Goal: Task Accomplishment & Management: Use online tool/utility

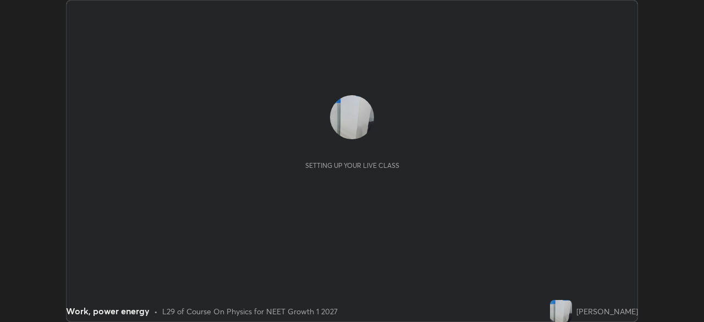
scroll to position [322, 703]
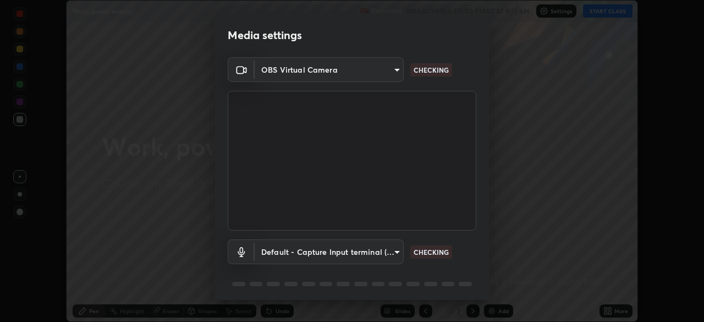
type input "f44939252cec670a7c81aafead478e6b9f15b20a1b8f1ae8dba2619045631b1c"
type input "default"
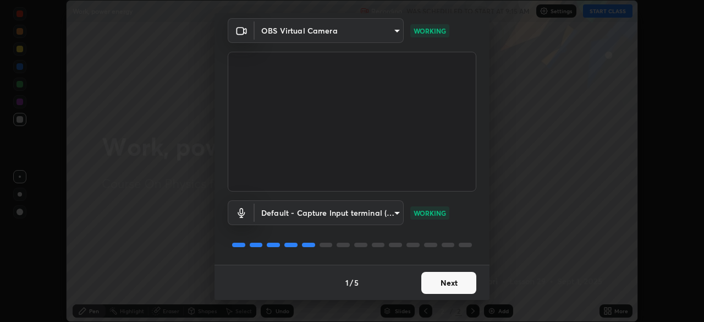
scroll to position [30, 0]
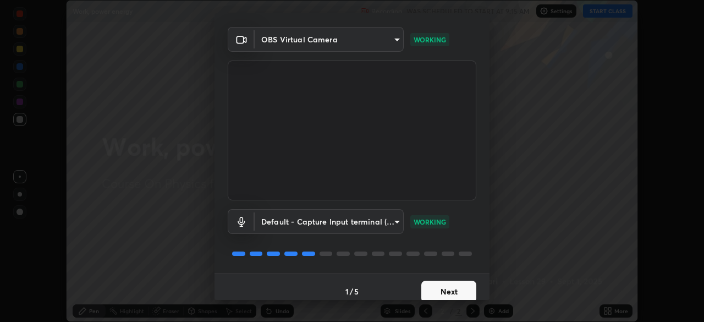
click at [435, 287] on button "Next" at bounding box center [448, 291] width 55 height 22
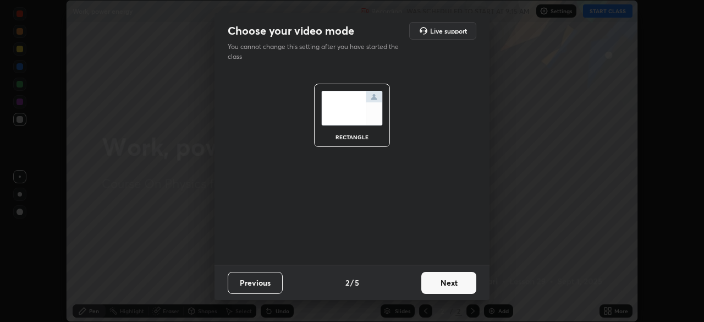
click at [438, 281] on button "Next" at bounding box center [448, 283] width 55 height 22
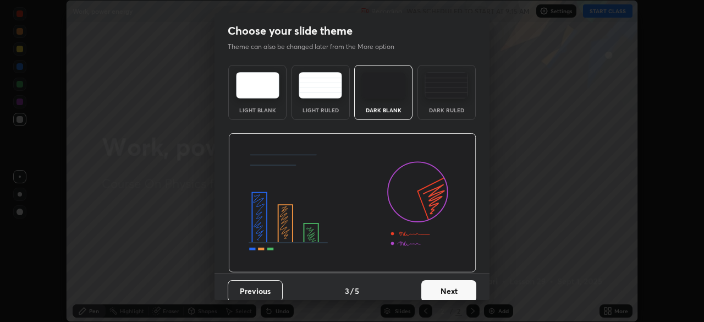
click at [436, 285] on button "Next" at bounding box center [448, 291] width 55 height 22
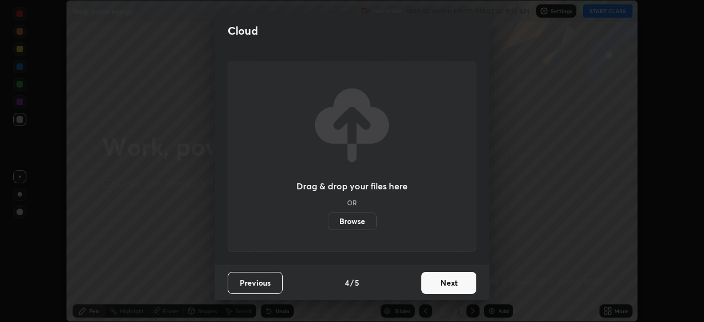
click at [434, 283] on button "Next" at bounding box center [448, 283] width 55 height 22
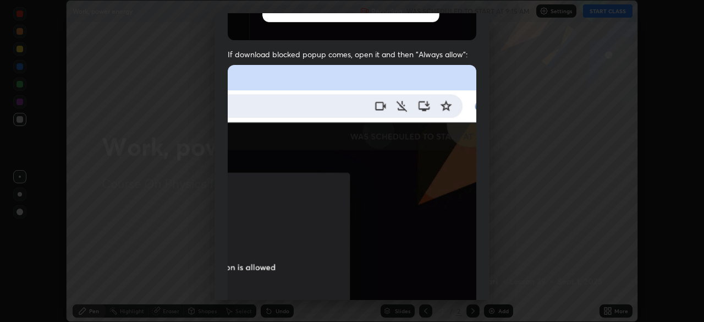
scroll to position [190, 0]
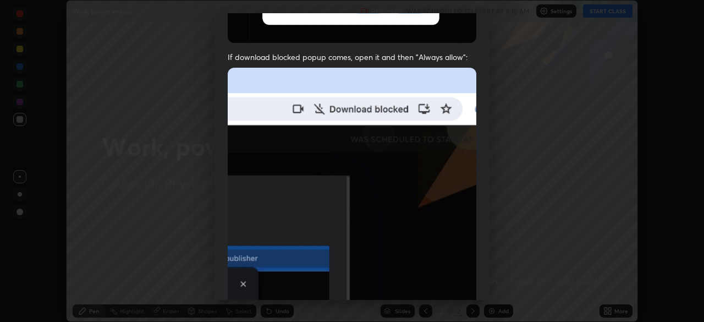
click at [424, 256] on img at bounding box center [352, 188] width 248 height 240
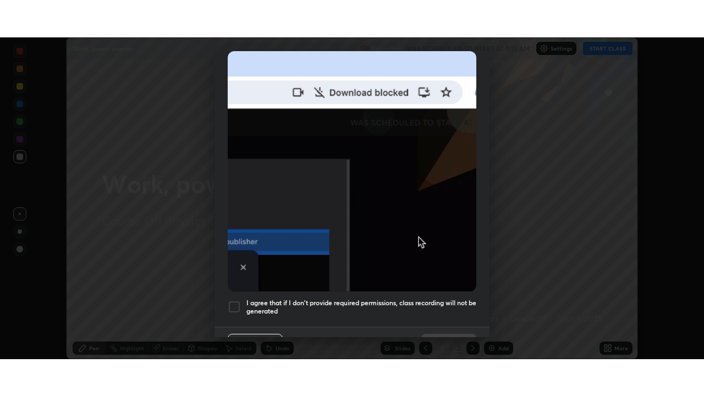
scroll to position [263, 0]
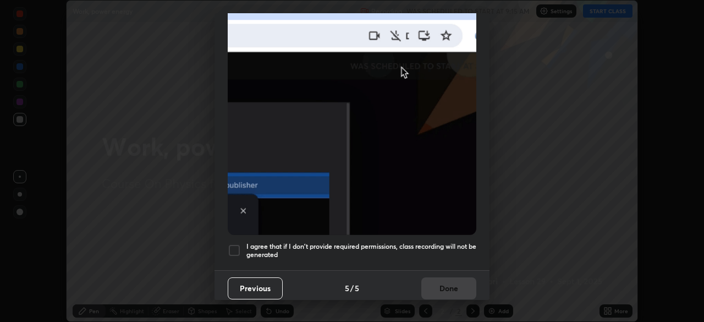
click at [234, 247] on div at bounding box center [234, 250] width 13 height 13
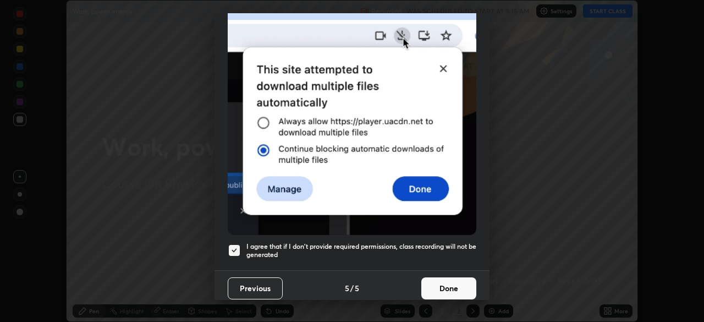
click at [436, 280] on button "Done" at bounding box center [448, 288] width 55 height 22
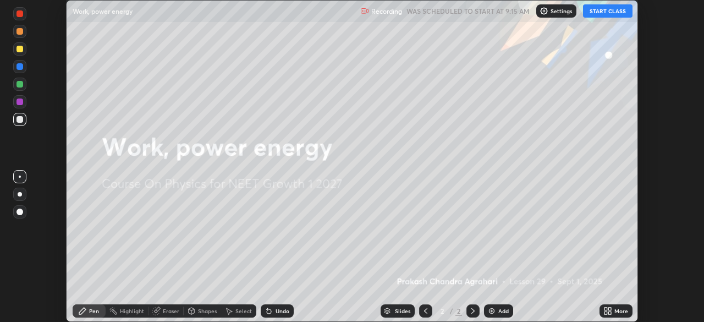
click at [608, 309] on icon at bounding box center [609, 308] width 3 height 3
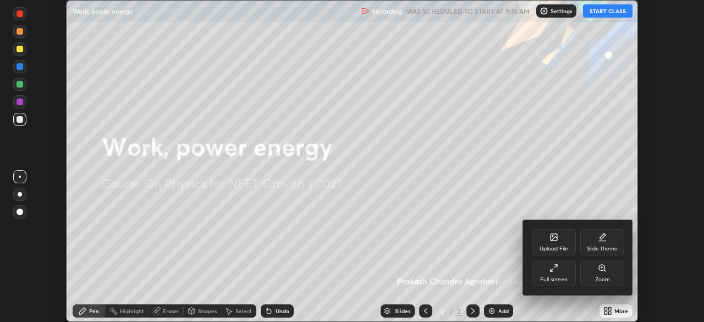
click at [551, 273] on div "Full screen" at bounding box center [554, 272] width 44 height 26
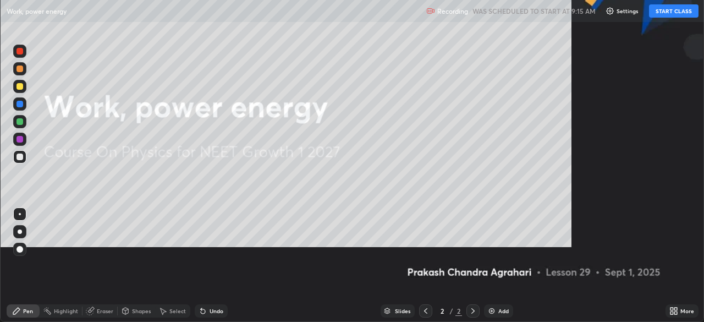
scroll to position [396, 704]
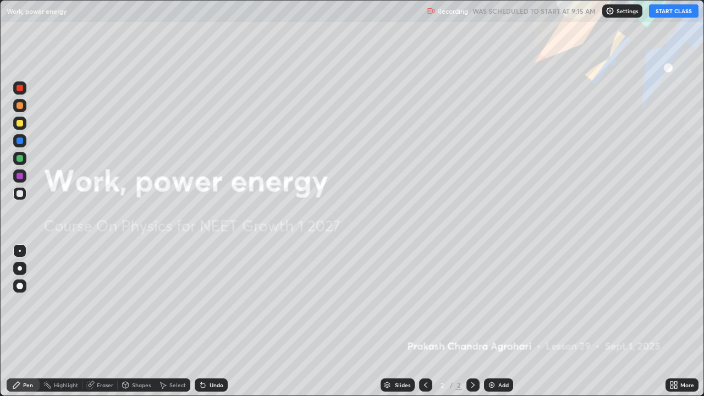
click at [665, 15] on button "START CLASS" at bounding box center [673, 10] width 49 height 13
click at [492, 321] on img at bounding box center [491, 384] width 9 height 9
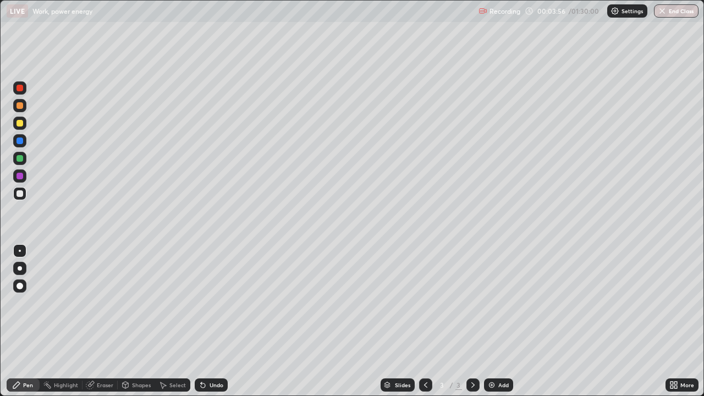
click at [101, 321] on div "Eraser" at bounding box center [105, 384] width 16 height 5
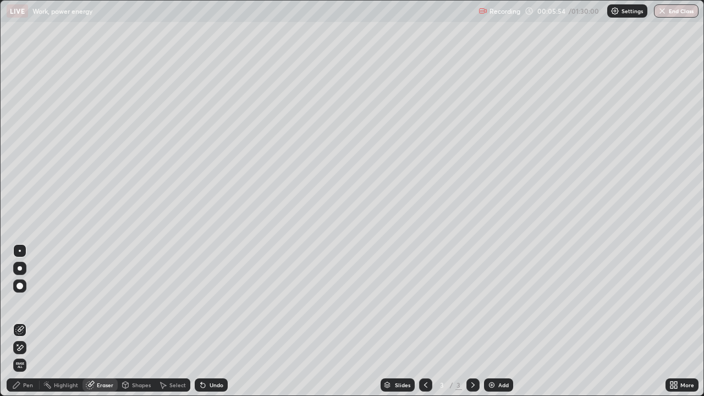
click at [24, 321] on div "Pen" at bounding box center [23, 384] width 33 height 13
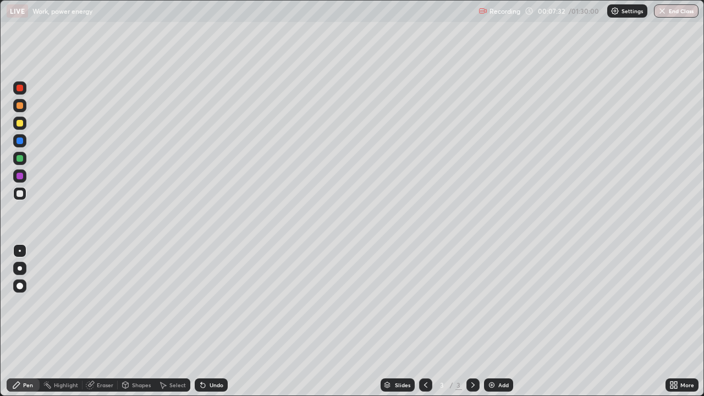
click at [22, 176] on div at bounding box center [19, 176] width 7 height 7
click at [207, 321] on div "Undo" at bounding box center [211, 384] width 33 height 13
click at [209, 321] on div "Undo" at bounding box center [216, 384] width 14 height 5
click at [215, 321] on div "Undo" at bounding box center [216, 384] width 14 height 5
click at [214, 321] on div "Undo" at bounding box center [216, 384] width 14 height 5
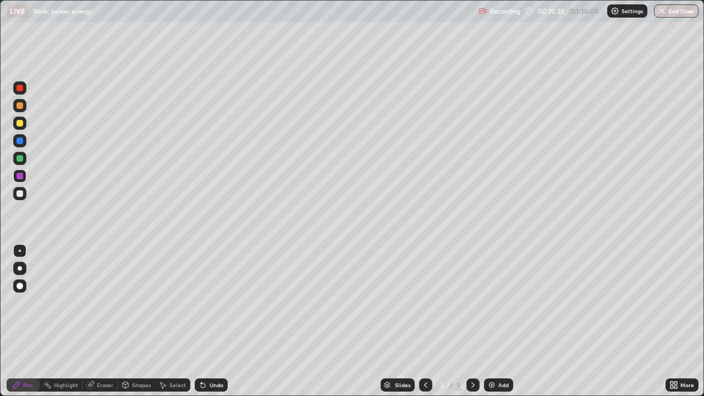
click at [97, 321] on div "Eraser" at bounding box center [105, 384] width 16 height 5
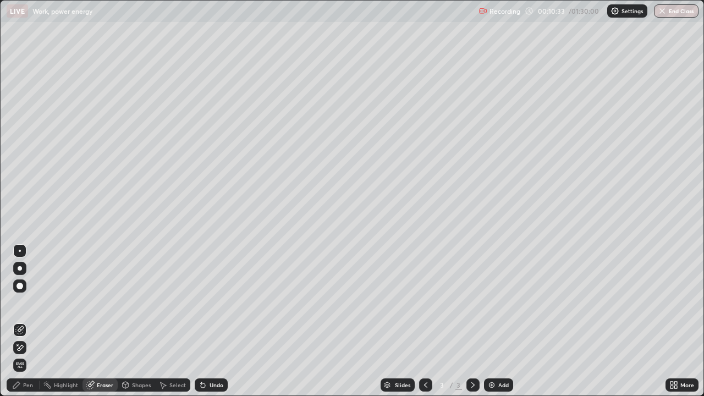
click at [24, 321] on div "Pen" at bounding box center [28, 384] width 10 height 5
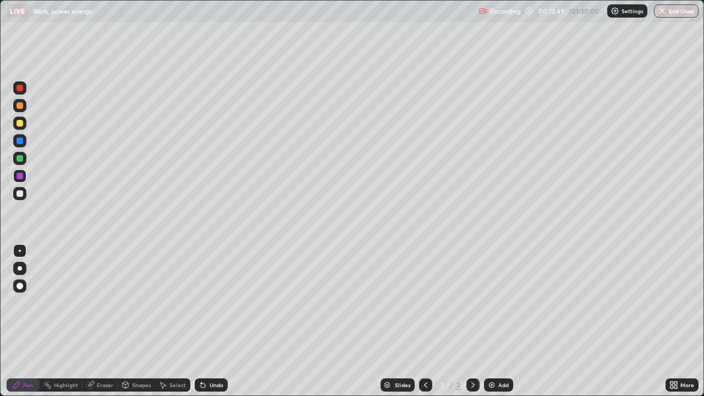
click at [102, 321] on div "Eraser" at bounding box center [105, 384] width 16 height 5
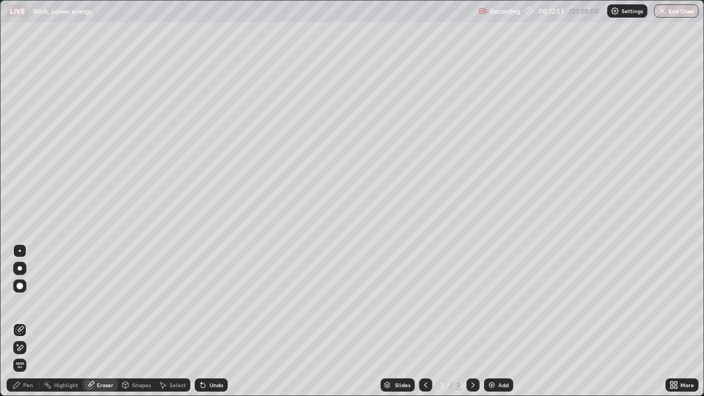
click at [132, 321] on div "Shapes" at bounding box center [141, 384] width 19 height 5
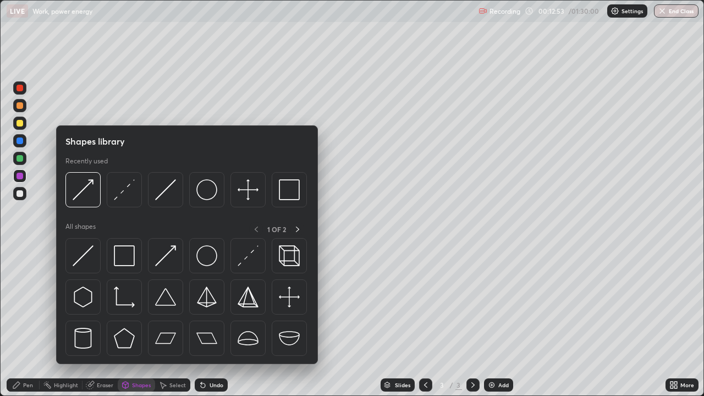
click at [103, 321] on div "Eraser" at bounding box center [105, 384] width 16 height 5
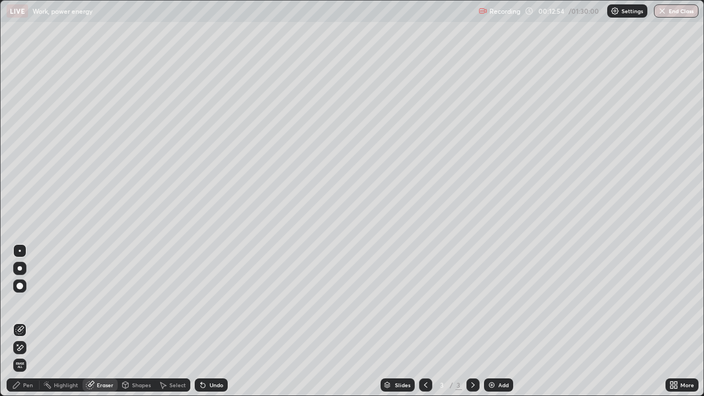
click at [19, 321] on icon at bounding box center [19, 347] width 9 height 9
click at [28, 321] on div "Pen" at bounding box center [28, 384] width 10 height 5
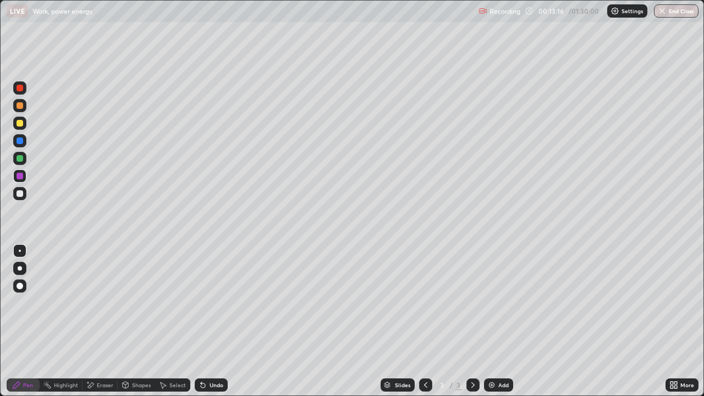
click at [98, 321] on div "Eraser" at bounding box center [105, 384] width 16 height 5
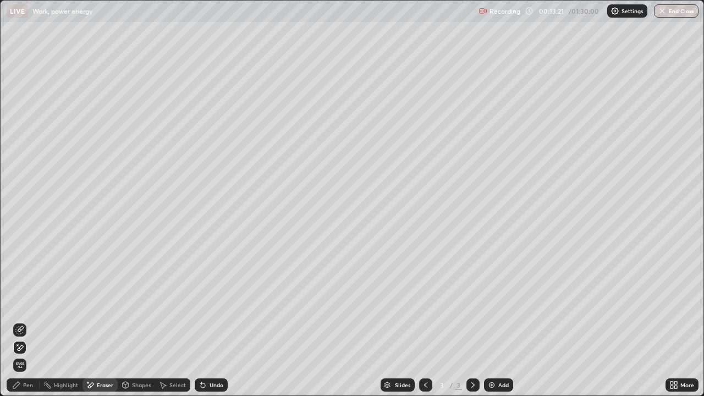
click at [24, 321] on div "Pen" at bounding box center [28, 384] width 10 height 5
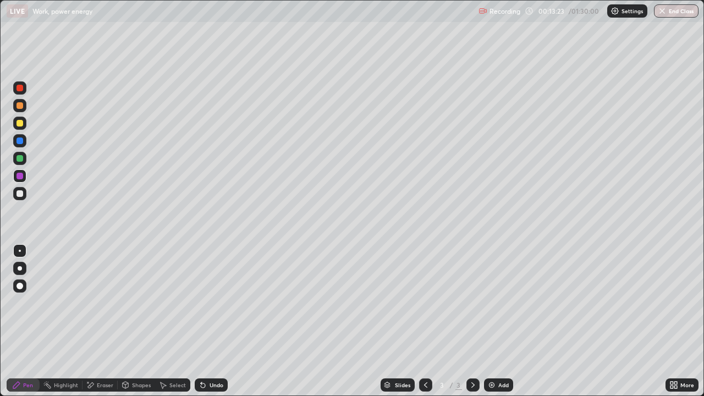
click at [21, 125] on div at bounding box center [19, 123] width 7 height 7
click at [493, 321] on img at bounding box center [491, 384] width 9 height 9
click at [21, 156] on div at bounding box center [19, 158] width 7 height 7
click at [132, 321] on div "Shapes" at bounding box center [136, 384] width 37 height 13
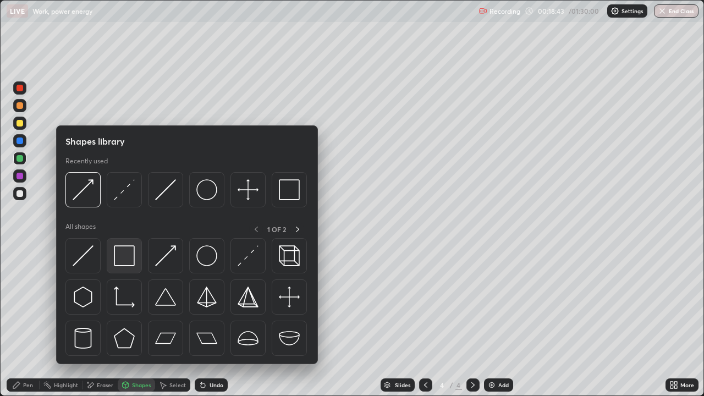
click at [124, 261] on img at bounding box center [124, 255] width 21 height 21
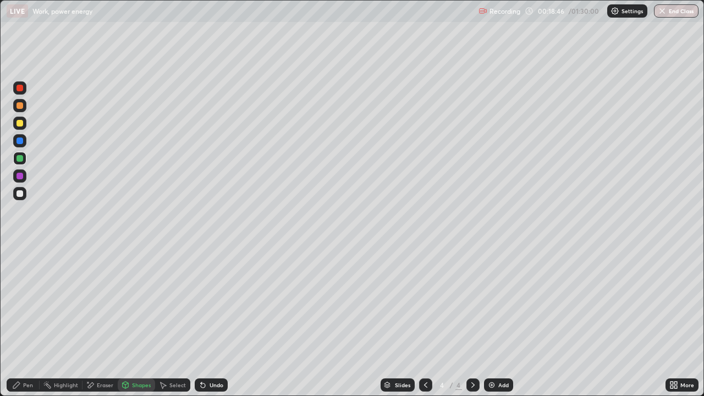
click at [91, 321] on icon at bounding box center [90, 384] width 9 height 9
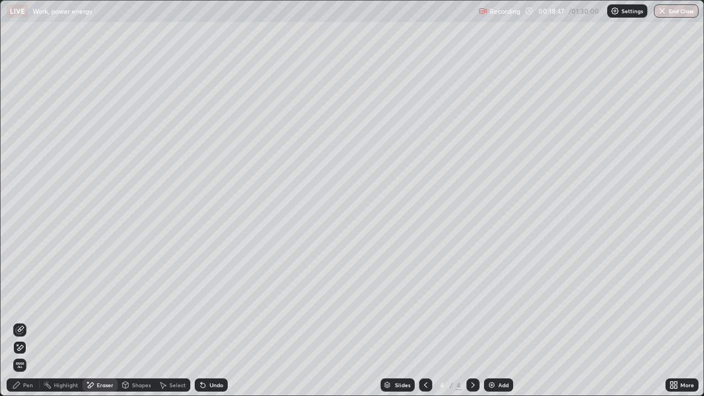
click at [129, 321] on div "Shapes" at bounding box center [136, 384] width 37 height 13
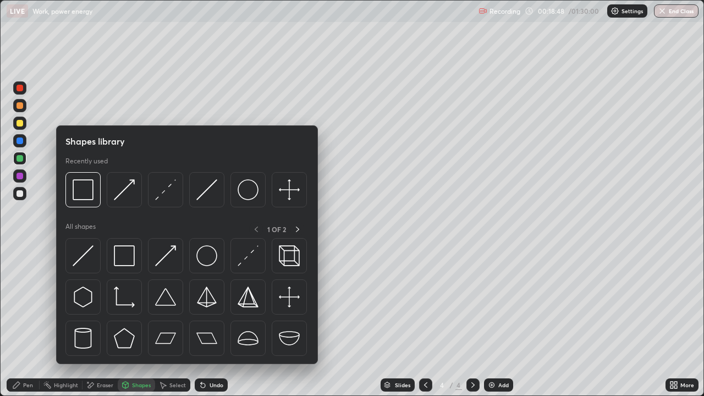
click at [130, 321] on div "Shapes" at bounding box center [136, 384] width 37 height 13
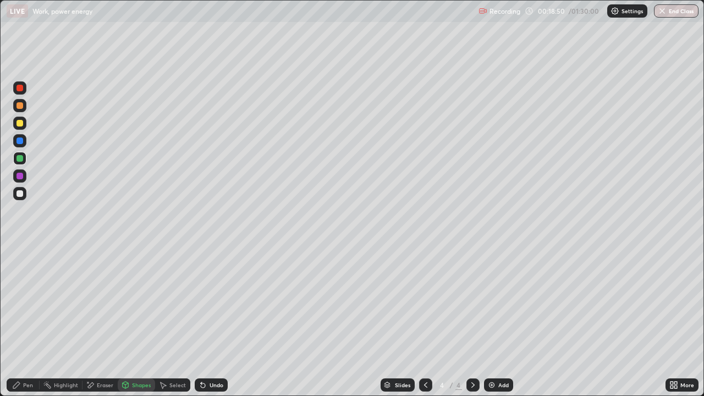
click at [212, 321] on div "Undo" at bounding box center [211, 384] width 33 height 13
click at [209, 321] on div "Undo" at bounding box center [216, 384] width 14 height 5
click at [24, 321] on div "Pen" at bounding box center [23, 384] width 33 height 13
click at [128, 321] on icon at bounding box center [125, 384] width 9 height 9
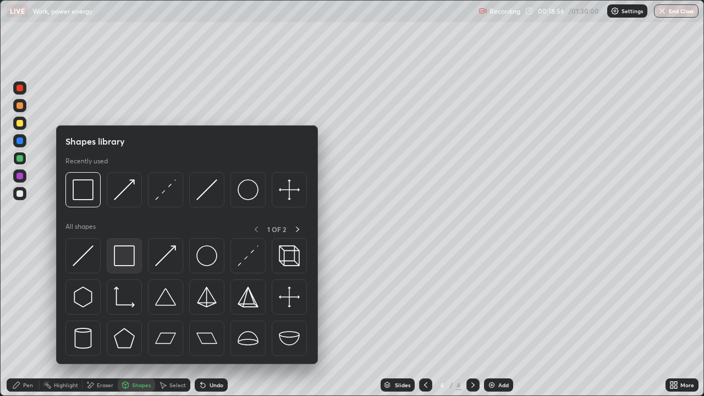
click at [125, 258] on img at bounding box center [124, 255] width 21 height 21
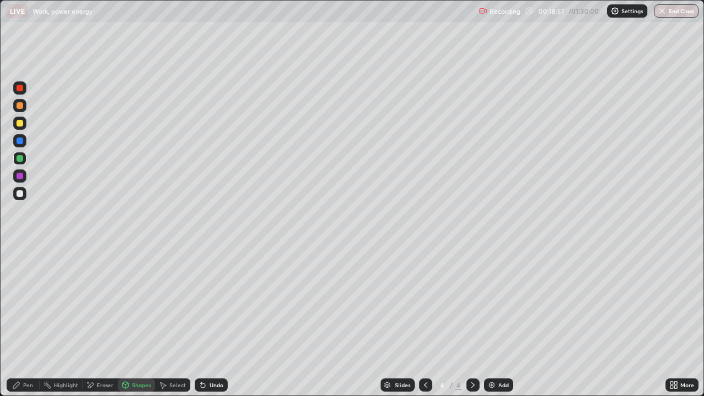
click at [20, 190] on div at bounding box center [19, 193] width 7 height 7
click at [23, 321] on div "Pen" at bounding box center [28, 384] width 10 height 5
click at [19, 161] on div at bounding box center [19, 158] width 7 height 7
click at [211, 321] on div "Undo" at bounding box center [216, 384] width 14 height 5
click at [176, 321] on div "Select" at bounding box center [177, 384] width 16 height 5
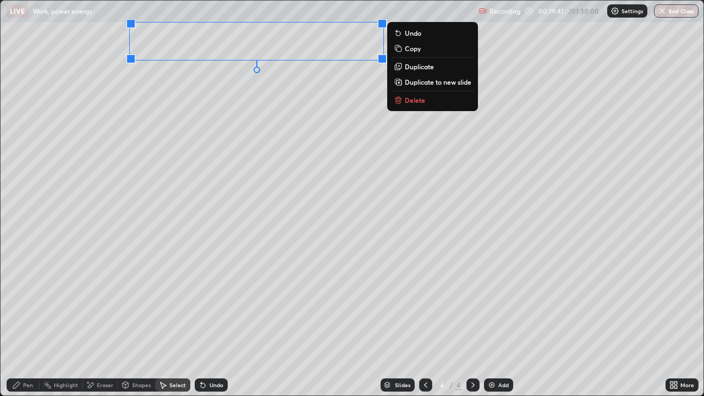
click at [213, 103] on div "0 ° Undo Copy Duplicate Duplicate to new slide Delete" at bounding box center [352, 198] width 703 height 395
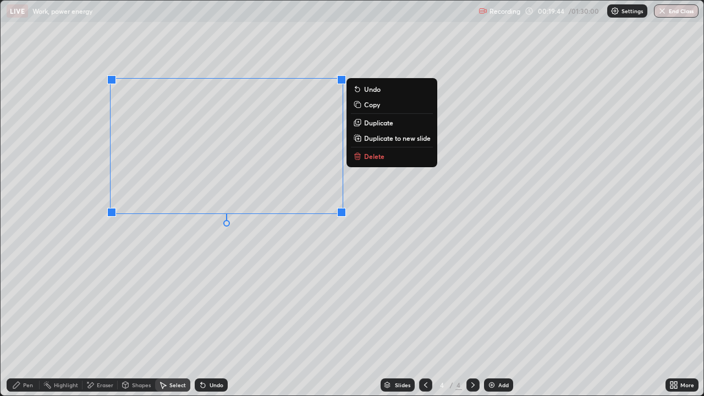
click at [167, 257] on div "0 ° Undo Copy Duplicate Duplicate to new slide Delete" at bounding box center [352, 198] width 703 height 395
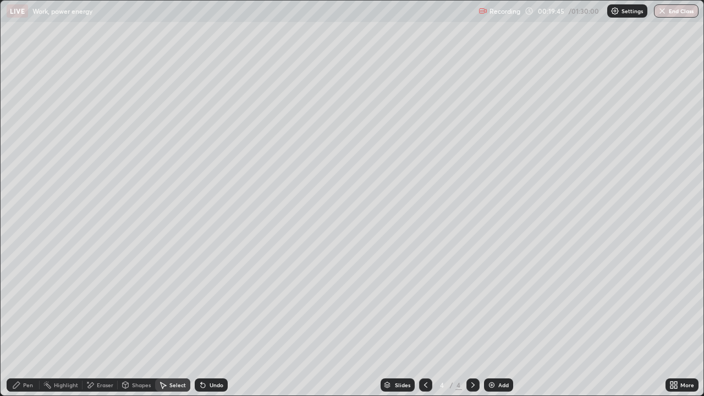
click at [20, 321] on icon at bounding box center [16, 384] width 9 height 9
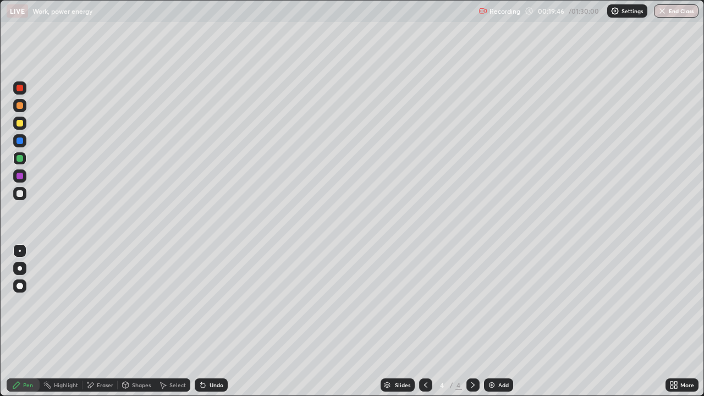
click at [21, 193] on div at bounding box center [19, 193] width 7 height 7
click at [175, 321] on div "Select" at bounding box center [177, 384] width 16 height 5
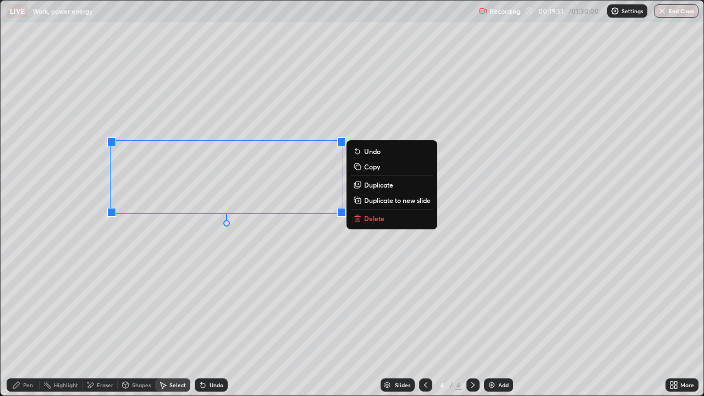
click at [363, 185] on button "Duplicate" at bounding box center [392, 184] width 82 height 13
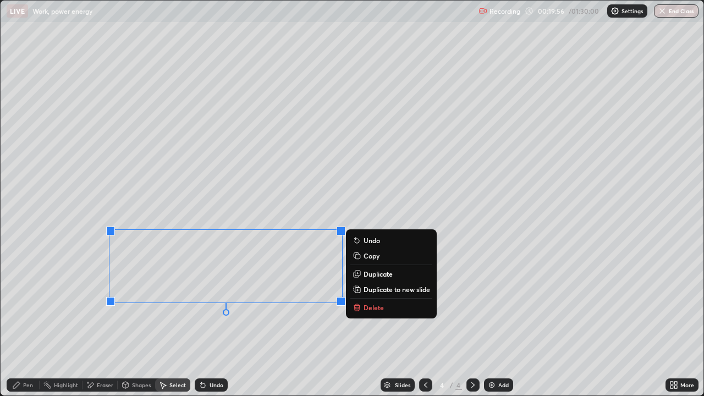
click at [402, 214] on div "0 ° Undo Copy Duplicate Duplicate to new slide Delete" at bounding box center [352, 198] width 703 height 395
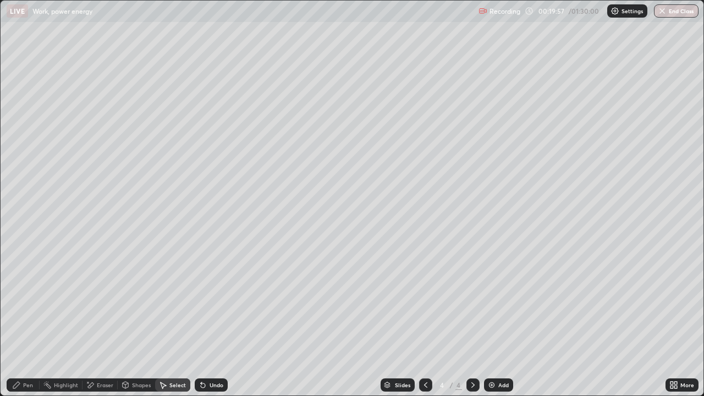
click at [133, 321] on div "Shapes" at bounding box center [141, 384] width 19 height 5
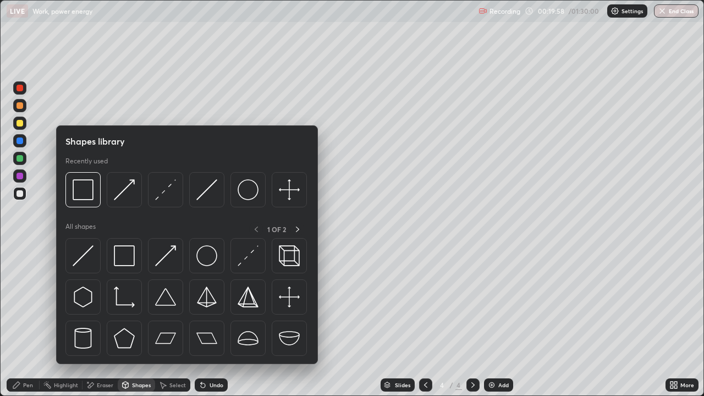
click at [167, 321] on div "Select" at bounding box center [172, 384] width 35 height 13
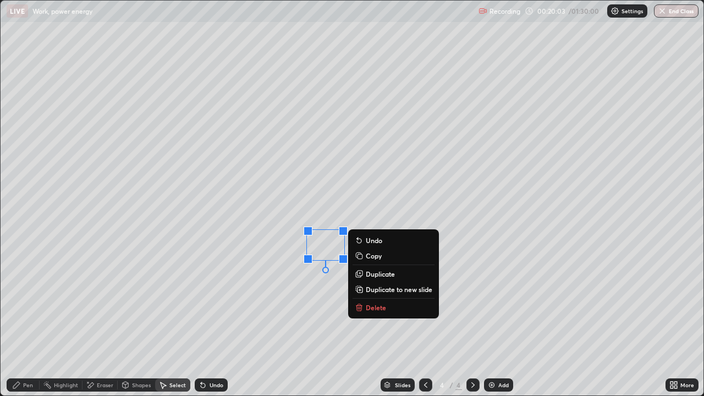
click at [209, 231] on div "0 ° Undo Copy Duplicate Duplicate to new slide Delete" at bounding box center [352, 198] width 703 height 395
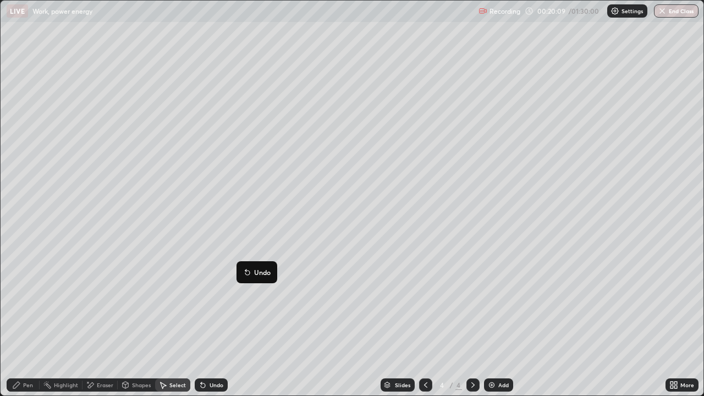
click at [185, 321] on div "0 ° Undo Copy Duplicate Duplicate to new slide Delete" at bounding box center [352, 198] width 703 height 395
click at [23, 321] on div "Pen" at bounding box center [23, 384] width 33 height 13
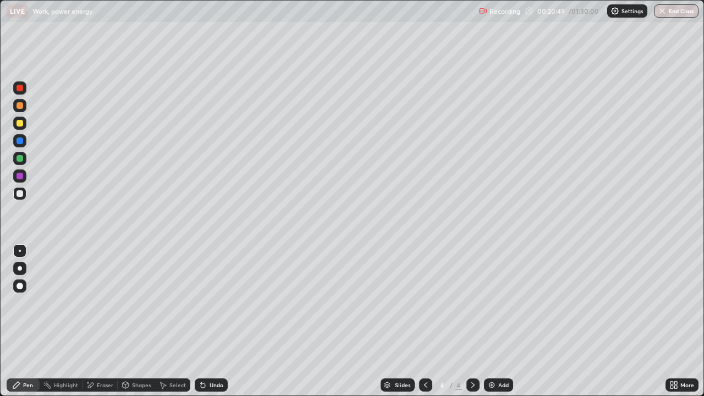
click at [106, 321] on div "Eraser" at bounding box center [105, 384] width 16 height 5
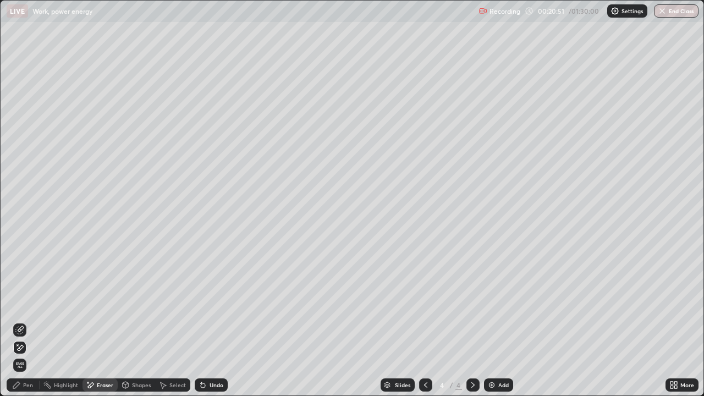
click at [20, 321] on icon at bounding box center [16, 384] width 9 height 9
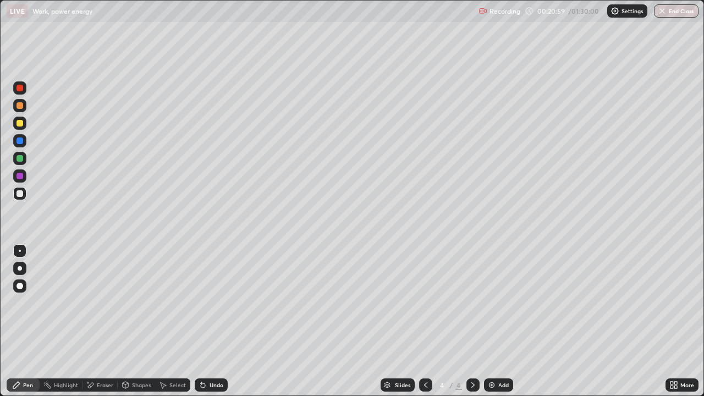
click at [213, 321] on div "Undo" at bounding box center [211, 384] width 33 height 13
click at [211, 321] on div "Undo" at bounding box center [216, 384] width 14 height 5
click at [214, 321] on div "Undo" at bounding box center [216, 384] width 14 height 5
click at [20, 125] on div at bounding box center [19, 123] width 7 height 7
click at [101, 321] on div "Eraser" at bounding box center [105, 384] width 16 height 5
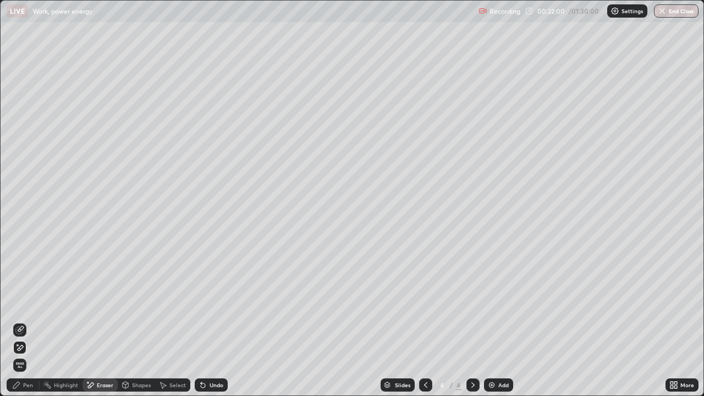
click at [211, 321] on div "Undo" at bounding box center [216, 384] width 14 height 5
click at [21, 321] on icon at bounding box center [16, 384] width 9 height 9
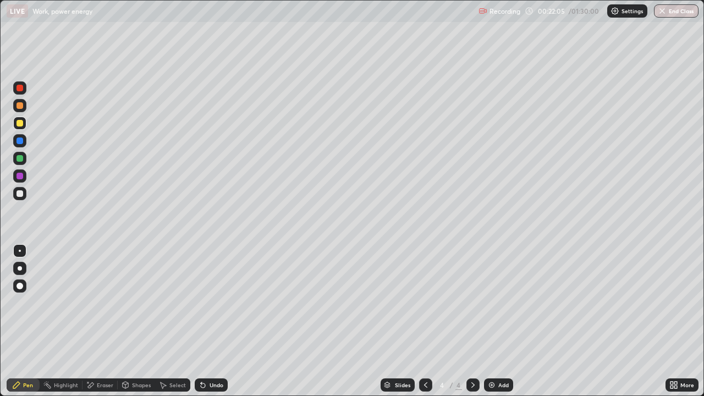
click at [108, 321] on div "Eraser" at bounding box center [105, 384] width 16 height 5
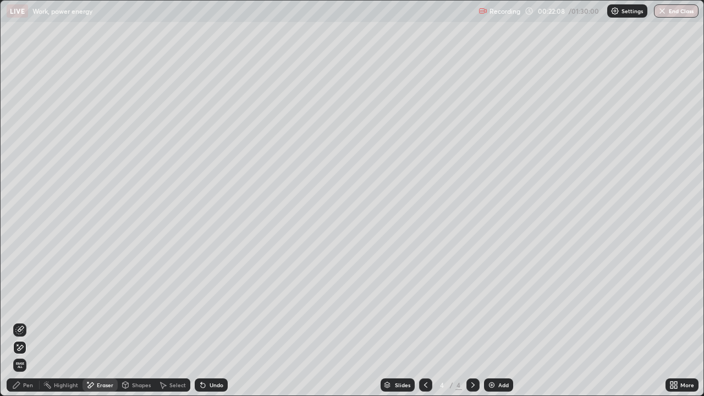
click at [27, 321] on div "Pen" at bounding box center [28, 384] width 10 height 5
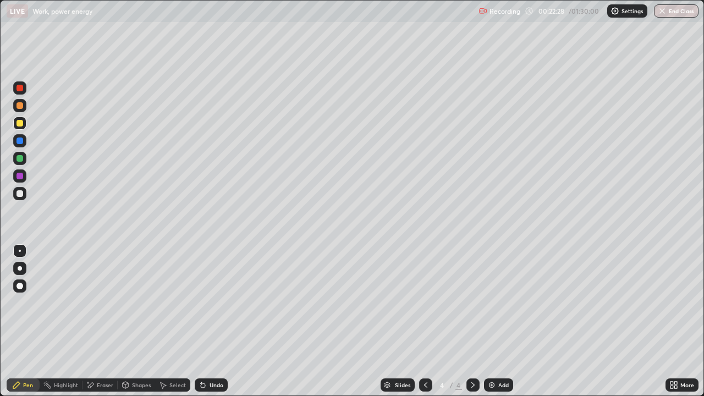
click at [213, 321] on div "Undo" at bounding box center [216, 384] width 14 height 5
click at [674, 321] on icon at bounding box center [675, 386] width 3 height 3
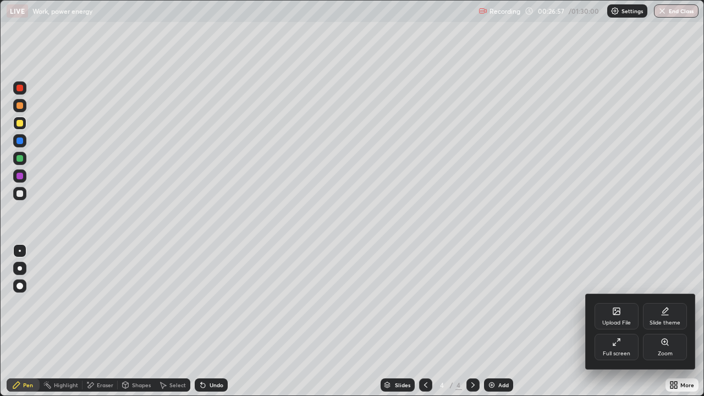
click at [612, 321] on div "Full screen" at bounding box center [616, 347] width 44 height 26
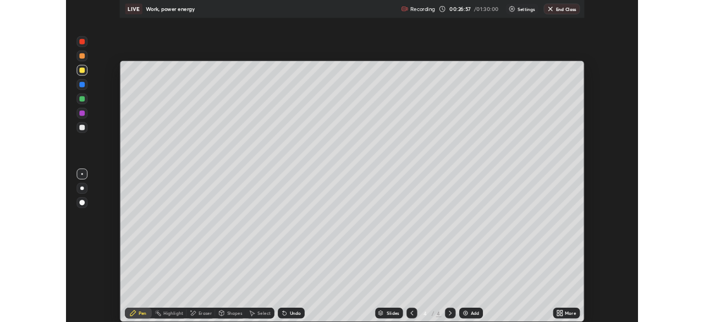
scroll to position [54649, 54267]
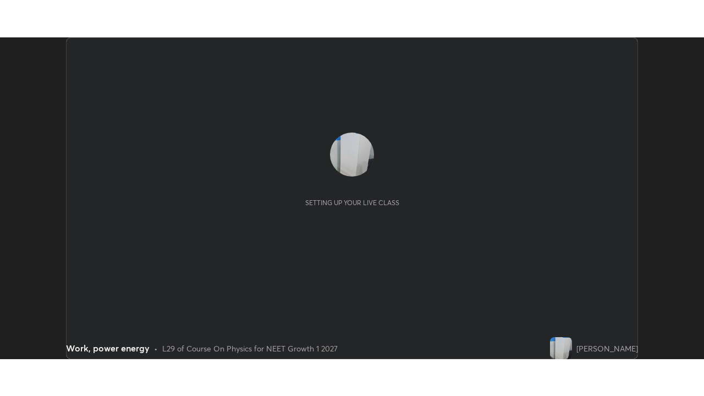
scroll to position [322, 703]
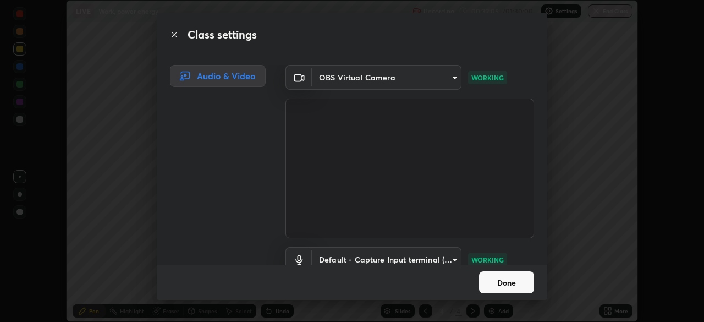
click at [501, 275] on button "Done" at bounding box center [506, 282] width 55 height 22
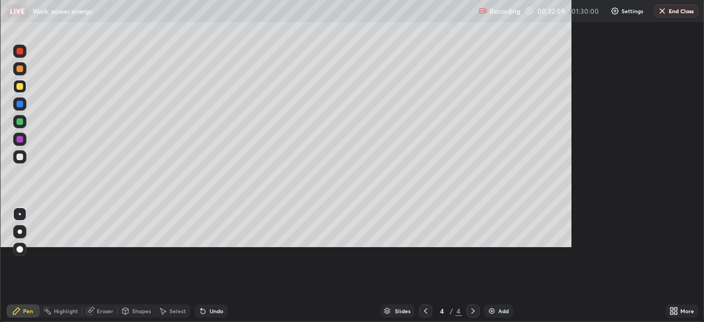
scroll to position [396, 704]
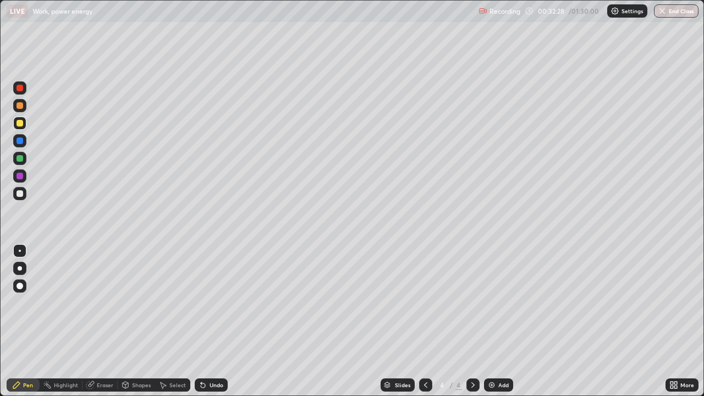
click at [671, 321] on icon at bounding box center [671, 382] width 3 height 3
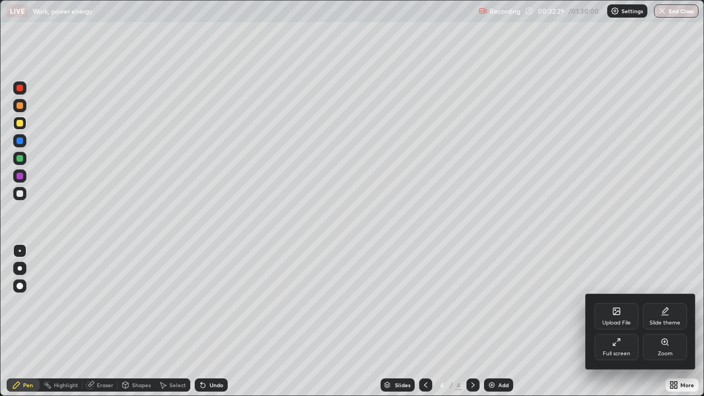
click at [609, 321] on div "Full screen" at bounding box center [616, 347] width 44 height 26
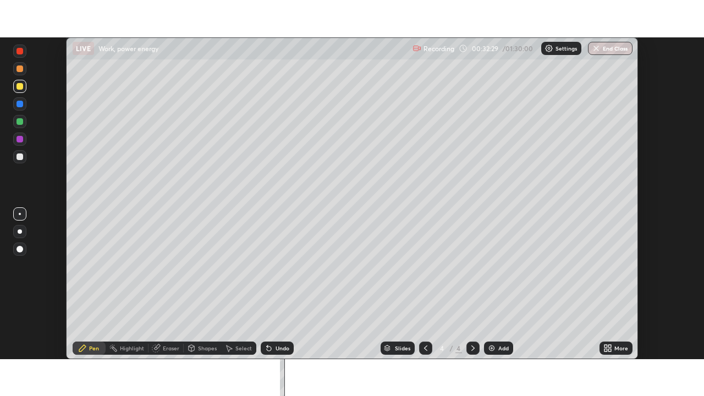
scroll to position [54649, 54267]
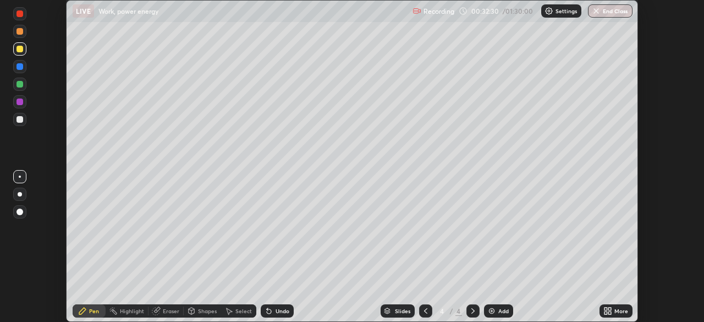
click at [605, 312] on icon at bounding box center [605, 312] width 3 height 3
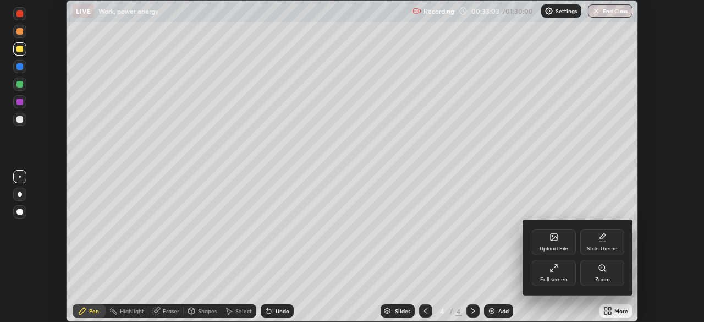
click at [559, 271] on div "Full screen" at bounding box center [554, 272] width 44 height 26
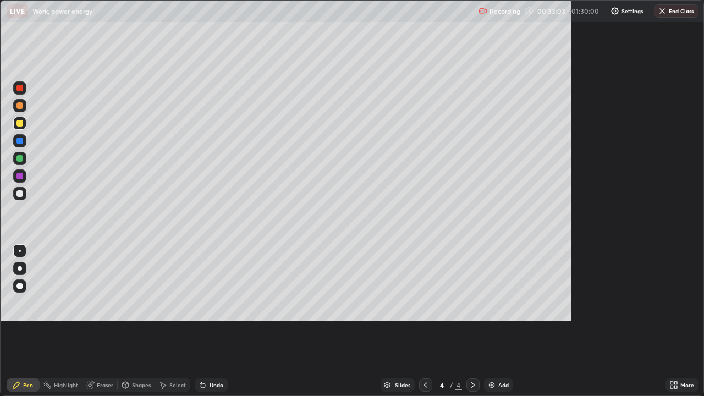
scroll to position [396, 704]
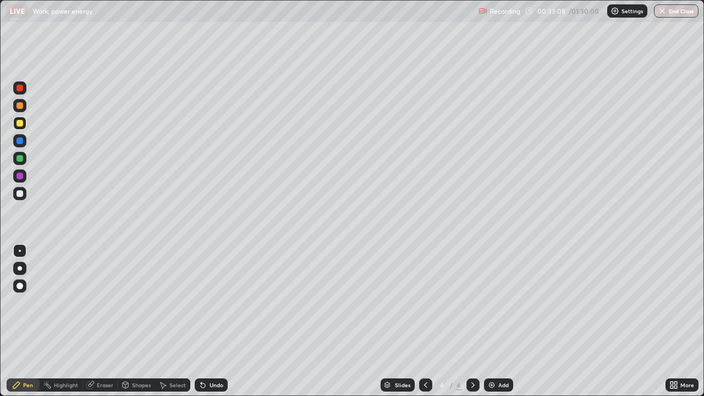
click at [176, 321] on div "Select" at bounding box center [177, 384] width 16 height 5
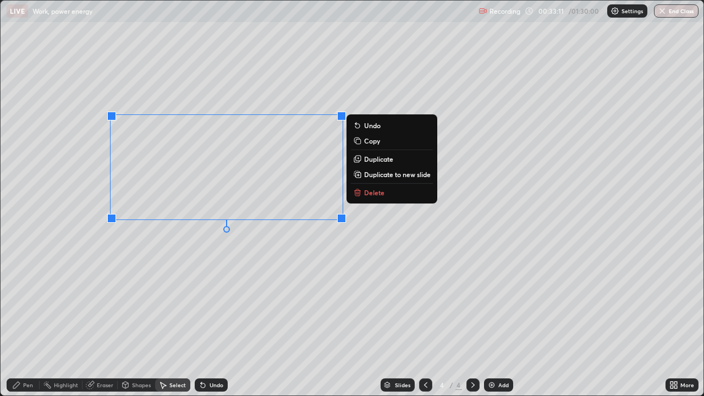
click at [367, 174] on p "Duplicate to new slide" at bounding box center [397, 174] width 67 height 9
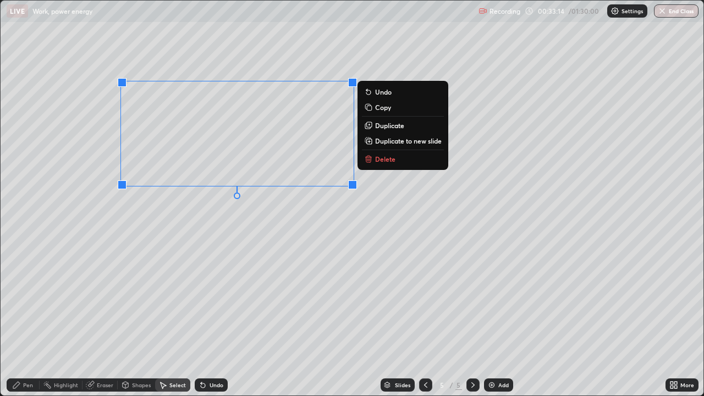
click at [222, 239] on div "0 ° Undo Copy Duplicate Duplicate to new slide Delete" at bounding box center [352, 198] width 703 height 395
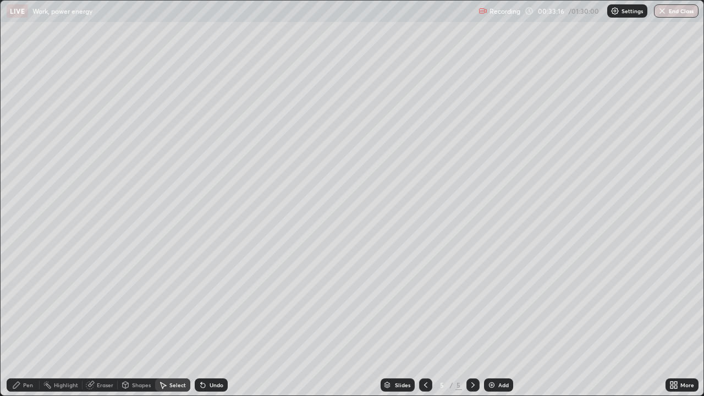
click at [25, 321] on div "Pen" at bounding box center [28, 384] width 10 height 5
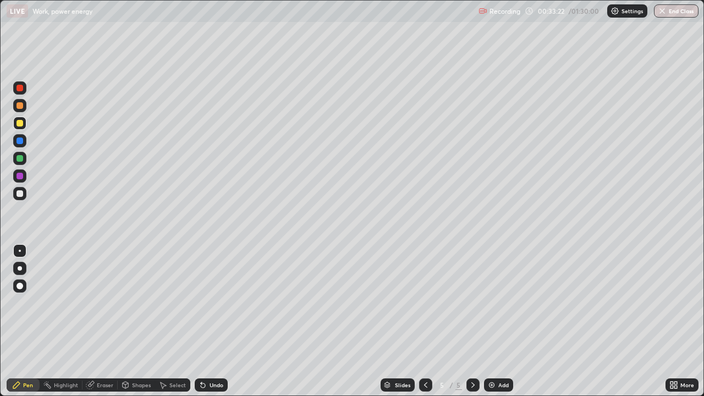
click at [106, 321] on div "Eraser" at bounding box center [105, 384] width 16 height 5
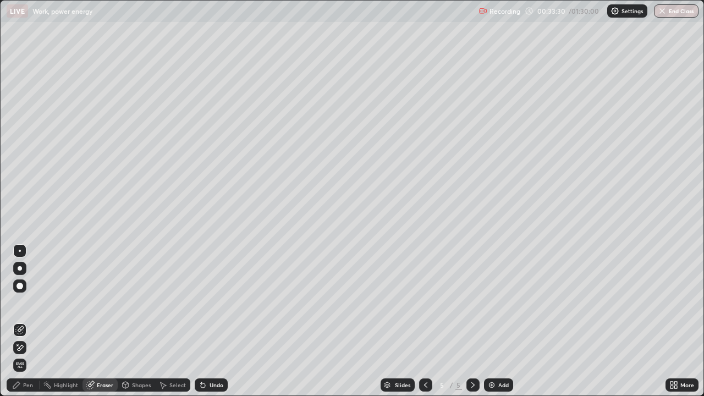
click at [169, 321] on div "Select" at bounding box center [177, 384] width 16 height 5
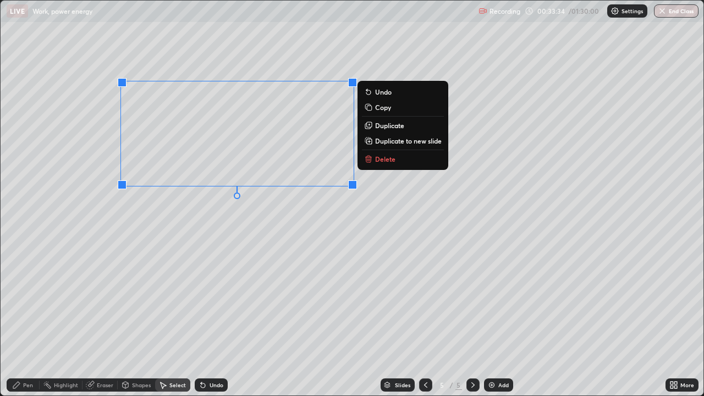
click at [373, 126] on button "Duplicate" at bounding box center [403, 125] width 82 height 13
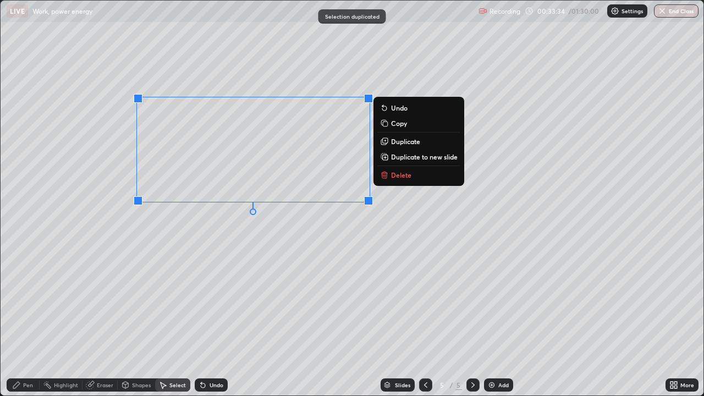
click at [241, 152] on div "0 ° Undo Copy Duplicate Duplicate to new slide Delete" at bounding box center [352, 198] width 703 height 395
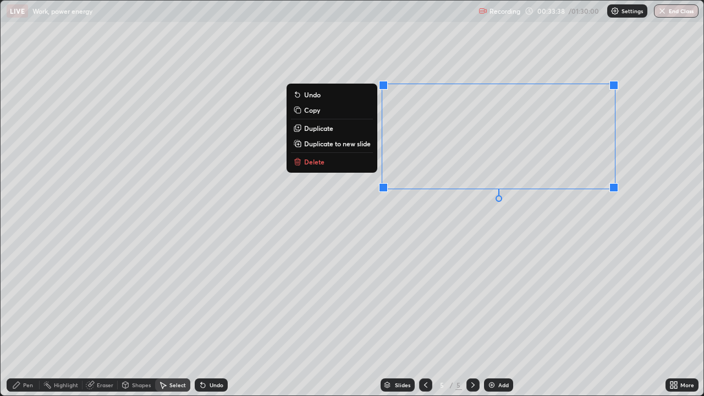
click at [405, 248] on div "0 ° Undo Copy Duplicate Duplicate to new slide Delete" at bounding box center [352, 198] width 703 height 395
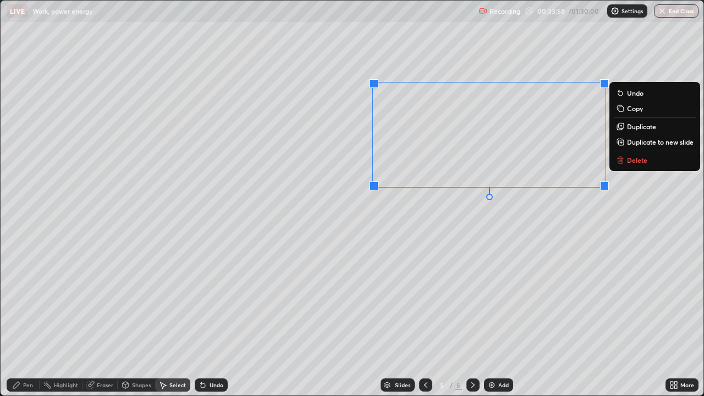
click at [355, 222] on div "0 ° Undo Copy Duplicate Duplicate to new slide Delete" at bounding box center [352, 198] width 703 height 395
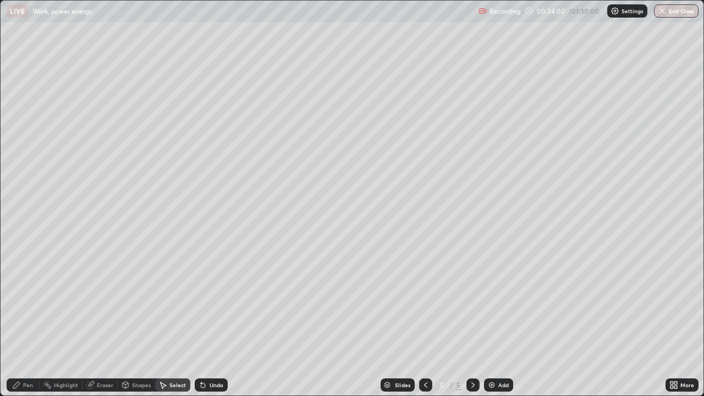
click at [132, 321] on div "Shapes" at bounding box center [141, 384] width 19 height 5
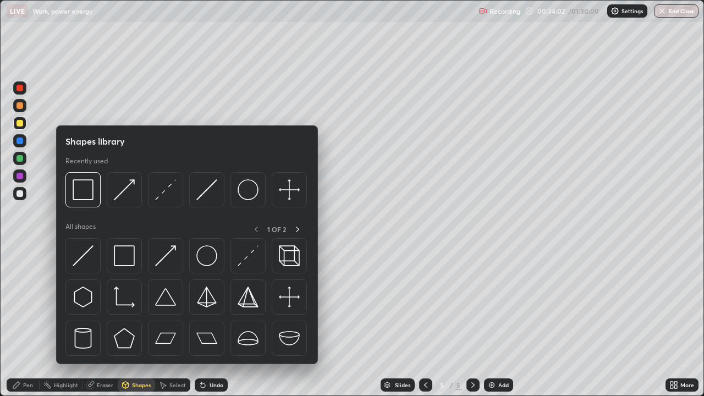
click at [166, 321] on div "Select" at bounding box center [172, 384] width 35 height 13
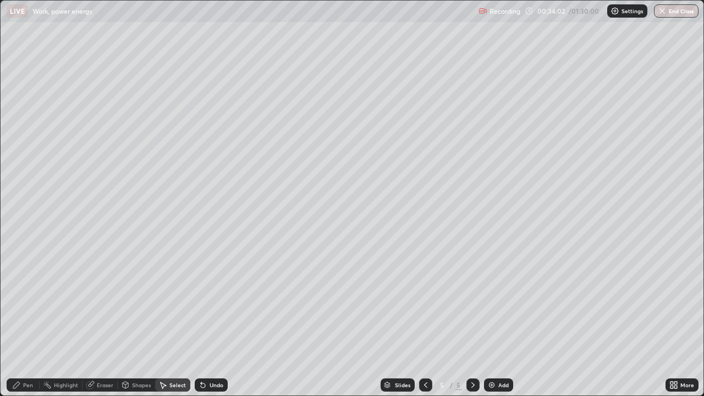
click at [168, 321] on div "Select" at bounding box center [172, 384] width 35 height 13
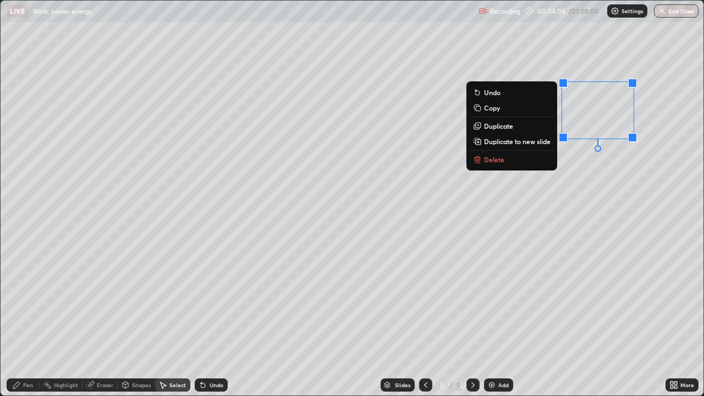
click at [500, 198] on div "0 ° Undo Copy Duplicate Duplicate to new slide Delete" at bounding box center [352, 198] width 703 height 395
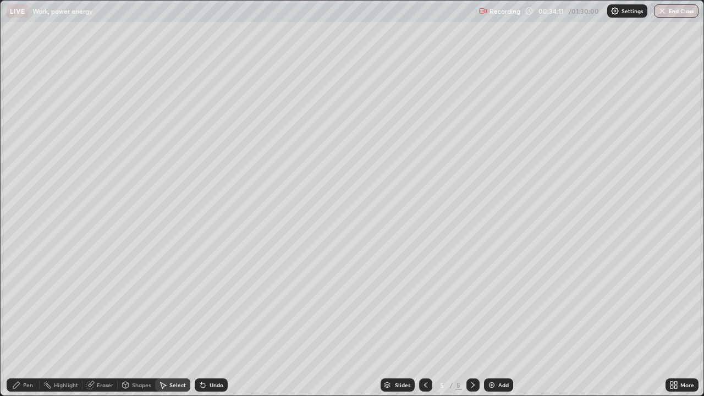
click at [25, 321] on div "Pen" at bounding box center [28, 384] width 10 height 5
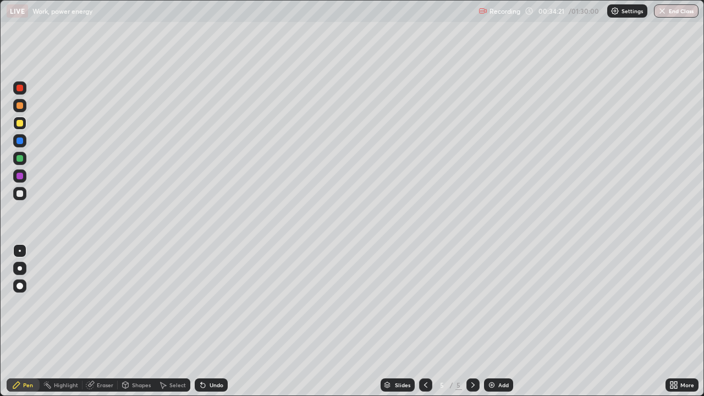
click at [19, 176] on div at bounding box center [19, 176] width 7 height 7
click at [140, 321] on div "Shapes" at bounding box center [141, 384] width 19 height 5
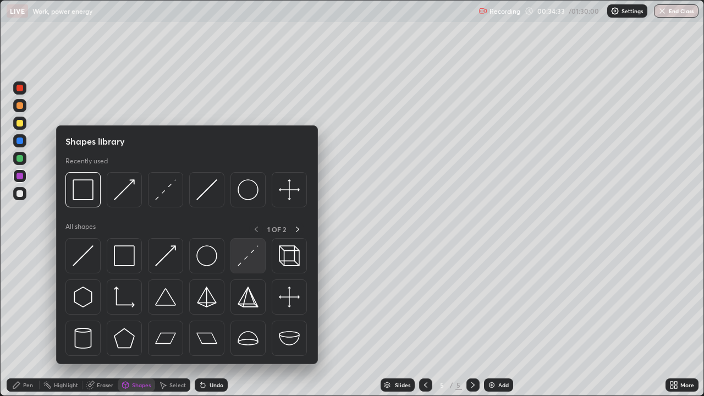
click at [240, 255] on img at bounding box center [247, 255] width 21 height 21
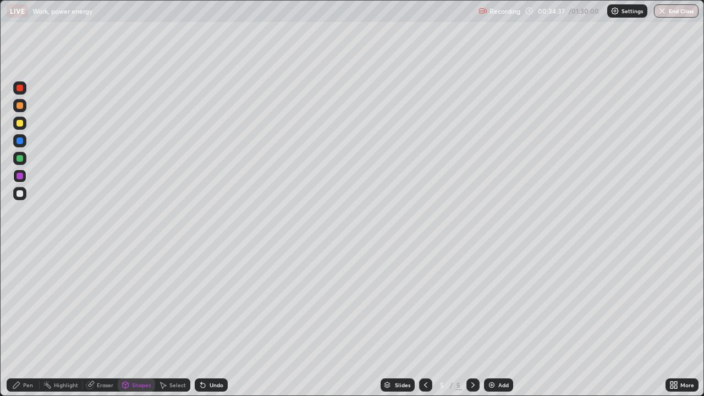
click at [29, 321] on div "Pen" at bounding box center [28, 384] width 10 height 5
click at [133, 321] on div "Shapes" at bounding box center [136, 384] width 37 height 13
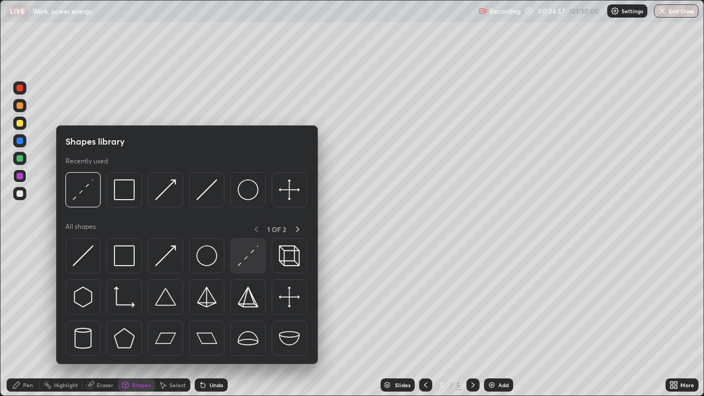
click at [245, 255] on img at bounding box center [247, 255] width 21 height 21
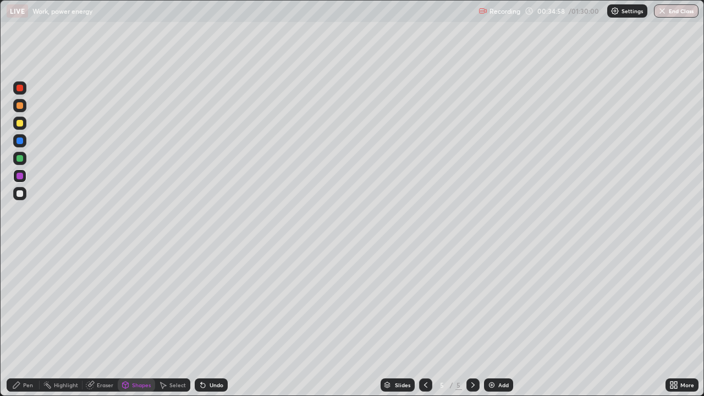
click at [18, 196] on div at bounding box center [19, 193] width 7 height 7
click at [32, 321] on div "Pen" at bounding box center [28, 384] width 10 height 5
click at [20, 127] on div at bounding box center [19, 123] width 13 height 13
click at [139, 321] on div "Shapes" at bounding box center [141, 384] width 19 height 5
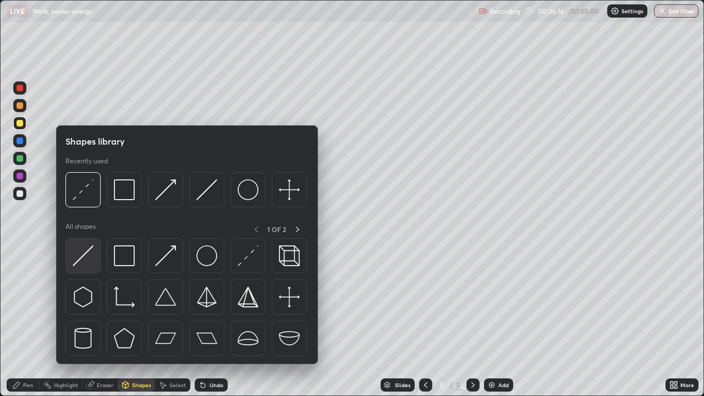
click at [87, 260] on img at bounding box center [83, 255] width 21 height 21
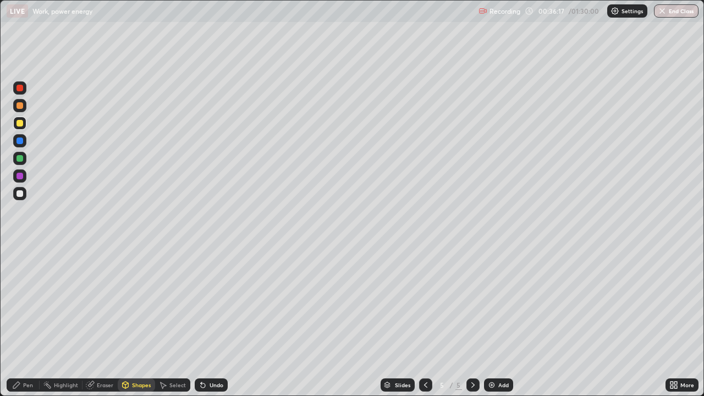
click at [19, 196] on div at bounding box center [19, 193] width 7 height 7
click at [31, 321] on div "Pen" at bounding box center [28, 384] width 10 height 5
click at [21, 123] on div at bounding box center [19, 123] width 7 height 7
click at [176, 321] on div "Select" at bounding box center [177, 384] width 16 height 5
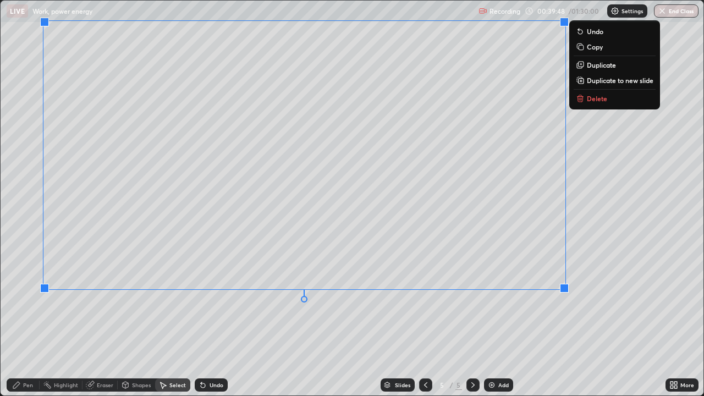
click at [32, 321] on div "Pen" at bounding box center [23, 384] width 33 height 13
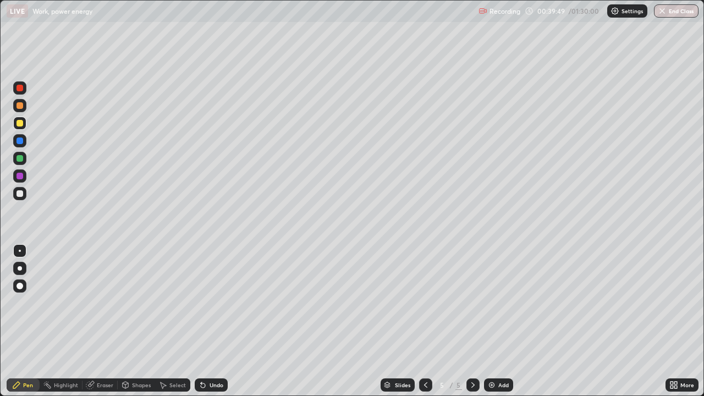
click at [20, 176] on div at bounding box center [19, 176] width 7 height 7
click at [201, 321] on icon at bounding box center [201, 382] width 1 height 1
click at [207, 321] on div "Undo" at bounding box center [211, 384] width 33 height 13
click at [490, 321] on img at bounding box center [491, 384] width 9 height 9
click at [209, 321] on div "Undo" at bounding box center [216, 384] width 14 height 5
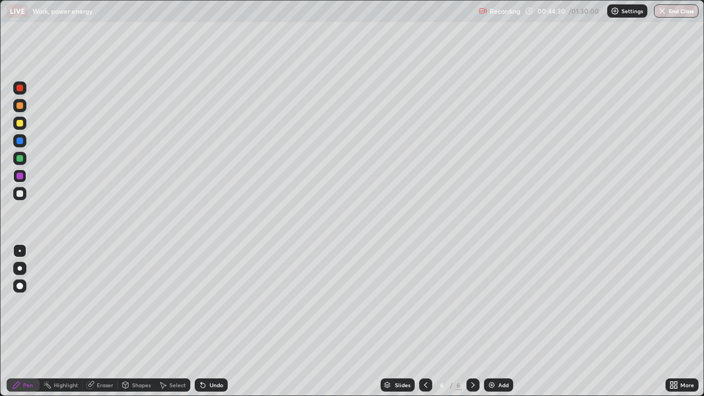
click at [209, 321] on div "Undo" at bounding box center [216, 384] width 14 height 5
click at [214, 321] on div "Undo" at bounding box center [216, 384] width 14 height 5
click at [213, 321] on div "Undo" at bounding box center [216, 384] width 14 height 5
click at [490, 321] on img at bounding box center [491, 384] width 9 height 9
click at [424, 321] on icon at bounding box center [425, 384] width 9 height 9
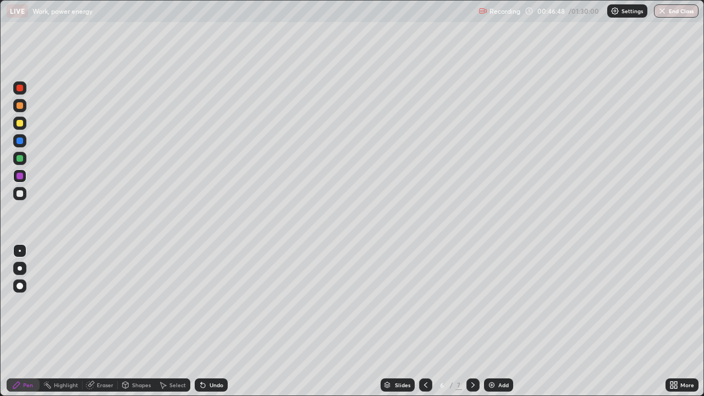
click at [423, 321] on icon at bounding box center [425, 384] width 9 height 9
click at [489, 321] on img at bounding box center [491, 384] width 9 height 9
click at [472, 321] on icon at bounding box center [472, 384] width 9 height 9
click at [473, 321] on icon at bounding box center [472, 384] width 9 height 9
click at [144, 321] on div "Shapes" at bounding box center [141, 384] width 19 height 5
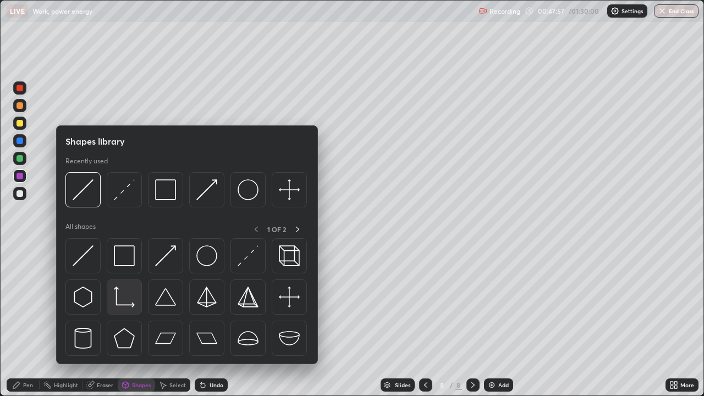
click at [128, 302] on img at bounding box center [124, 296] width 21 height 21
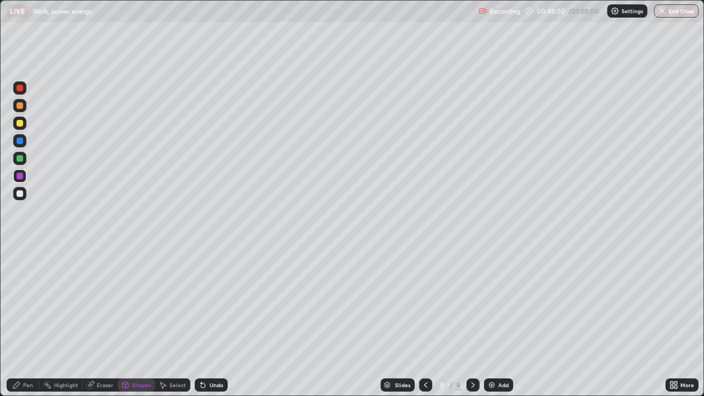
click at [31, 321] on div "Pen" at bounding box center [28, 384] width 10 height 5
click at [19, 122] on div at bounding box center [19, 123] width 7 height 7
click at [135, 321] on div "Shapes" at bounding box center [141, 384] width 19 height 5
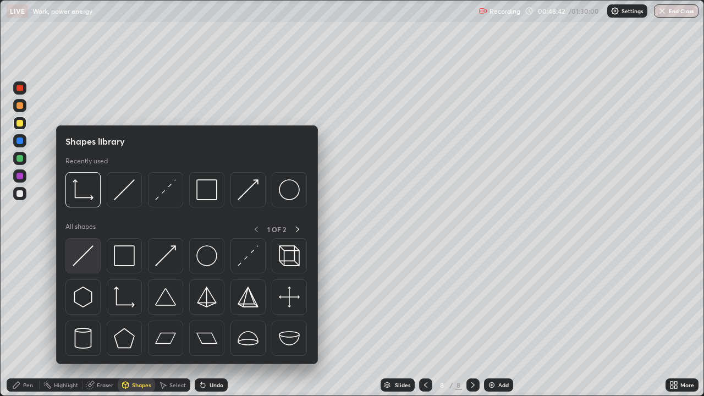
click at [95, 255] on div at bounding box center [82, 255] width 35 height 35
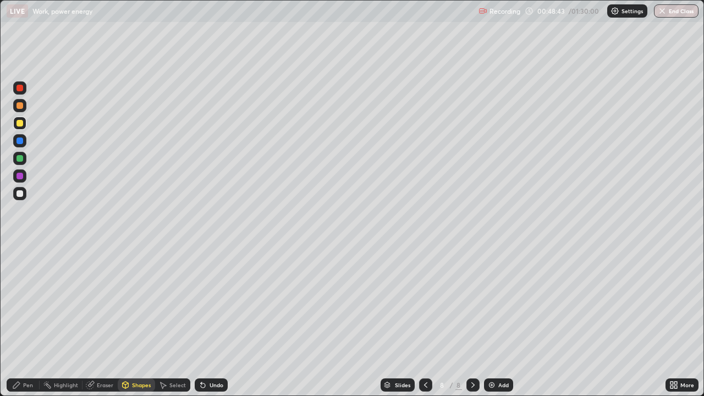
click at [19, 162] on div at bounding box center [19, 158] width 13 height 13
click at [27, 321] on div "Pen" at bounding box center [28, 384] width 10 height 5
click at [18, 124] on div at bounding box center [19, 123] width 7 height 7
click at [19, 189] on div at bounding box center [19, 193] width 13 height 13
click at [132, 321] on div "Shapes" at bounding box center [141, 384] width 19 height 5
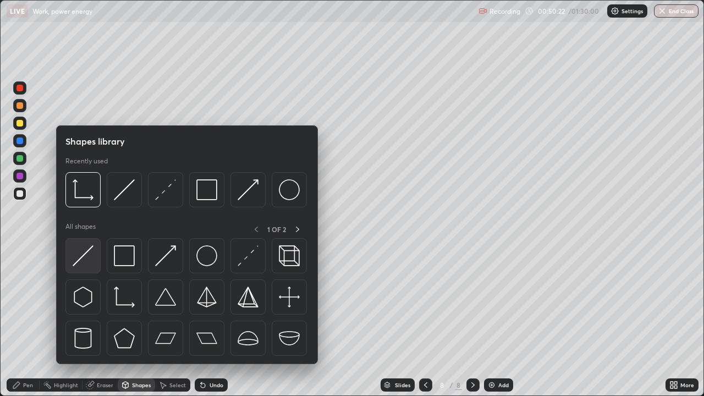
click at [87, 256] on img at bounding box center [83, 255] width 21 height 21
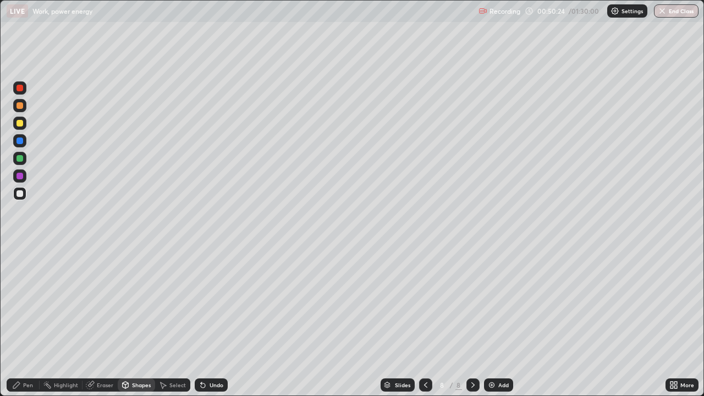
click at [19, 176] on div at bounding box center [19, 176] width 7 height 7
click at [209, 321] on div "Undo" at bounding box center [216, 384] width 14 height 5
click at [19, 321] on icon at bounding box center [16, 384] width 9 height 9
click at [202, 321] on div "Undo" at bounding box center [211, 384] width 33 height 13
click at [21, 158] on div at bounding box center [19, 158] width 7 height 7
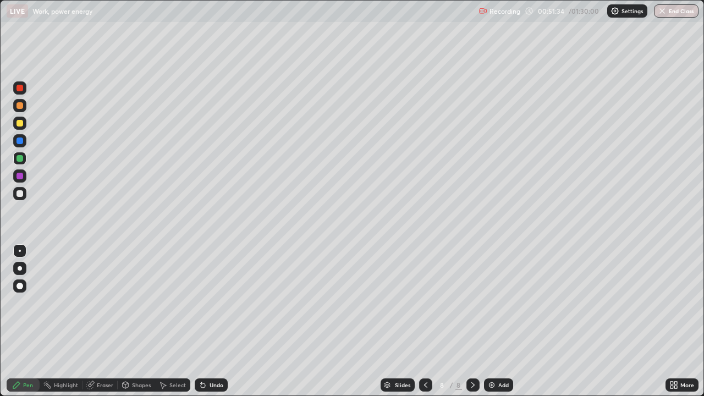
click at [25, 193] on div at bounding box center [19, 193] width 13 height 13
click at [21, 123] on div at bounding box center [19, 123] width 7 height 7
click at [172, 321] on div "Select" at bounding box center [177, 384] width 16 height 5
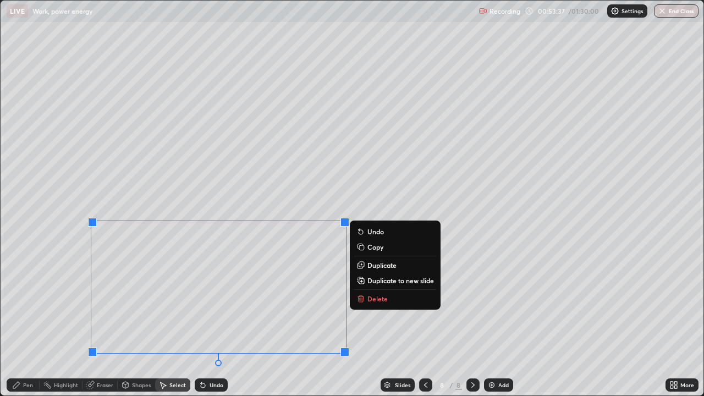
click at [465, 321] on div "0 ° Undo Copy Duplicate Duplicate to new slide Delete" at bounding box center [352, 198] width 703 height 395
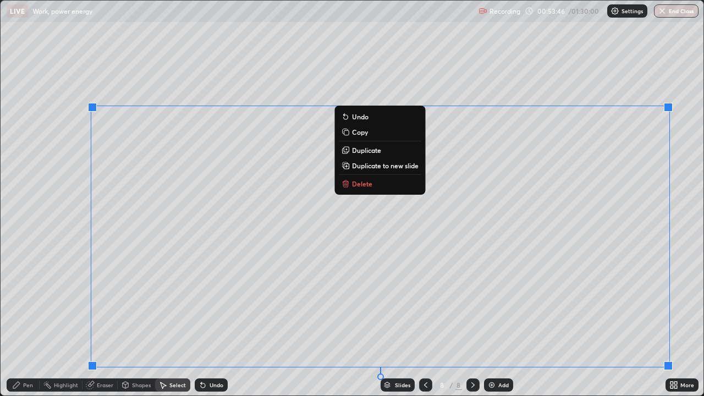
click at [363, 163] on p "Duplicate to new slide" at bounding box center [385, 165] width 67 height 9
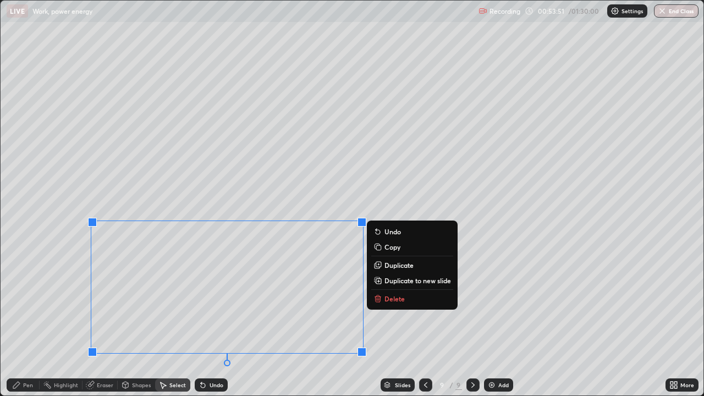
click at [407, 150] on div "0 ° Undo Copy Duplicate Duplicate to new slide Delete" at bounding box center [352, 198] width 703 height 395
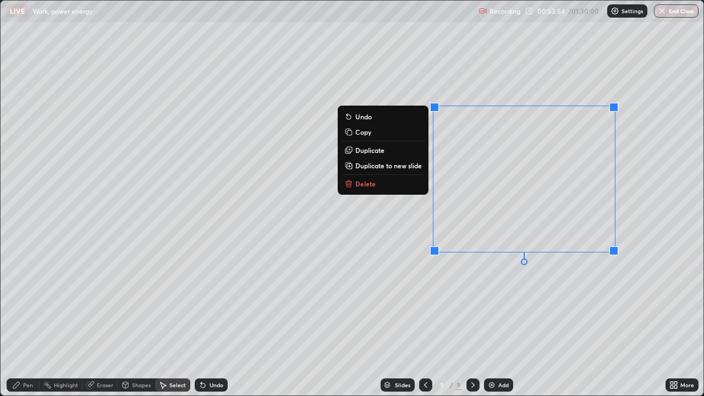
click at [390, 183] on button "Delete" at bounding box center [383, 183] width 82 height 13
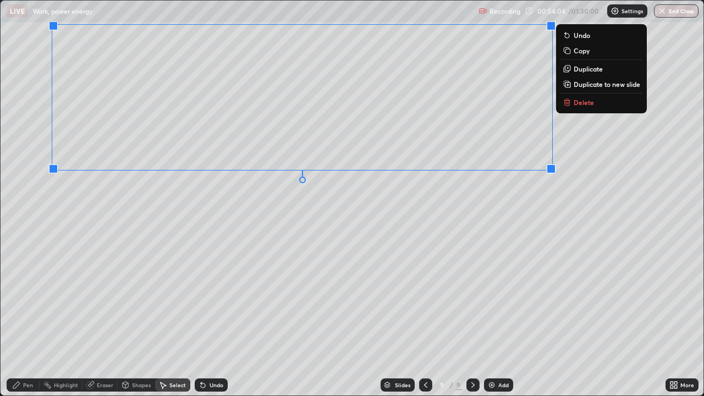
click at [344, 213] on div "0 ° Undo Copy Duplicate Duplicate to new slide Delete" at bounding box center [352, 198] width 703 height 395
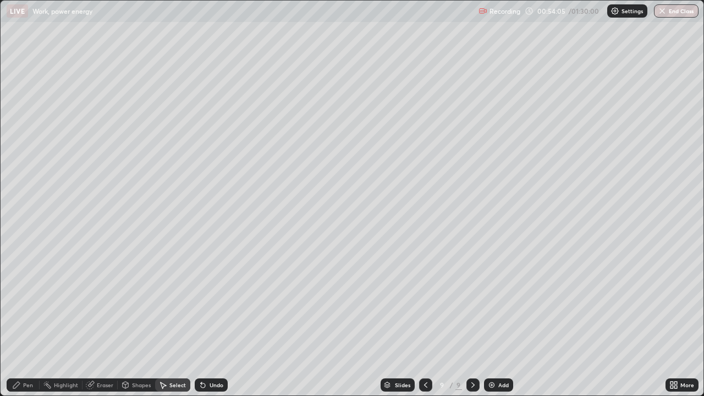
click at [21, 321] on icon at bounding box center [16, 384] width 9 height 9
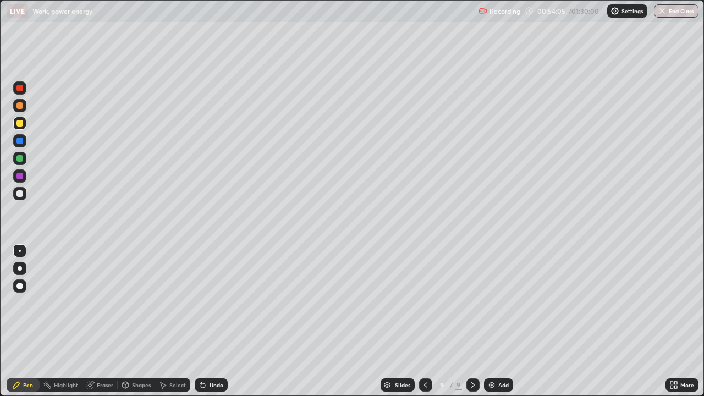
click at [96, 321] on div "Eraser" at bounding box center [99, 384] width 35 height 13
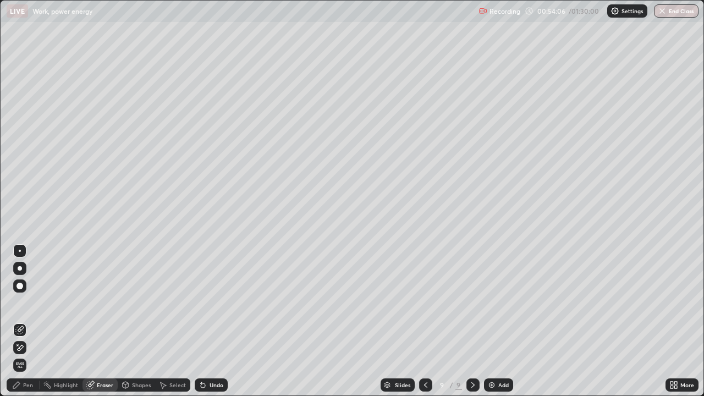
click at [25, 321] on div at bounding box center [19, 347] width 13 height 13
click at [29, 321] on div "Pen" at bounding box center [28, 384] width 10 height 5
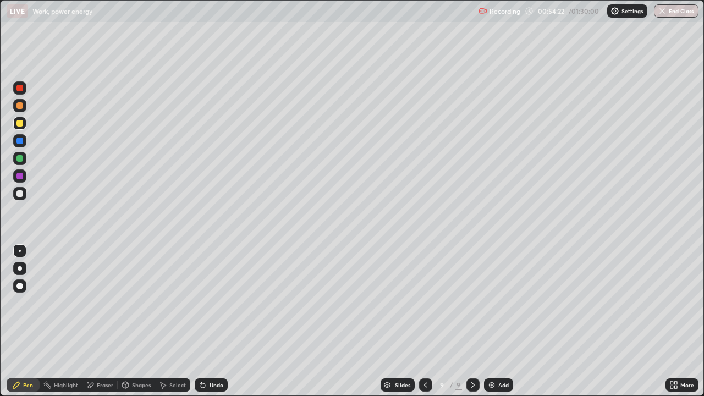
click at [19, 193] on div at bounding box center [19, 193] width 7 height 7
click at [20, 176] on div at bounding box center [19, 176] width 7 height 7
click at [172, 321] on div "Select" at bounding box center [177, 384] width 16 height 5
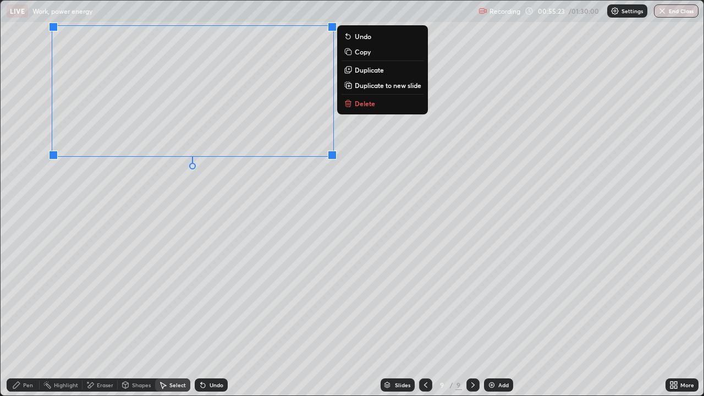
click at [353, 69] on button "Duplicate" at bounding box center [382, 69] width 82 height 13
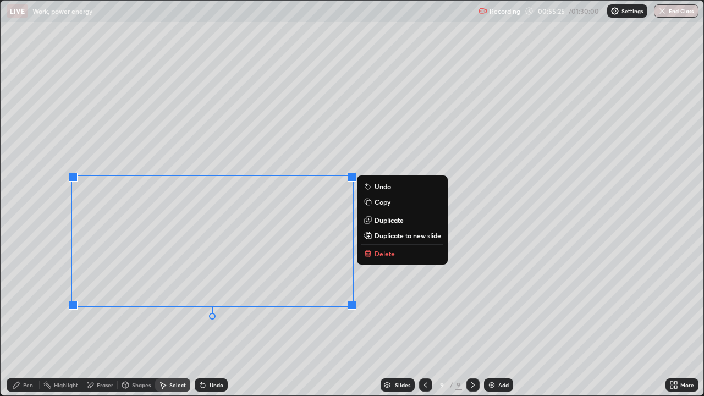
click at [43, 250] on div "0 ° Undo Copy Duplicate Duplicate to new slide Delete" at bounding box center [352, 198] width 703 height 395
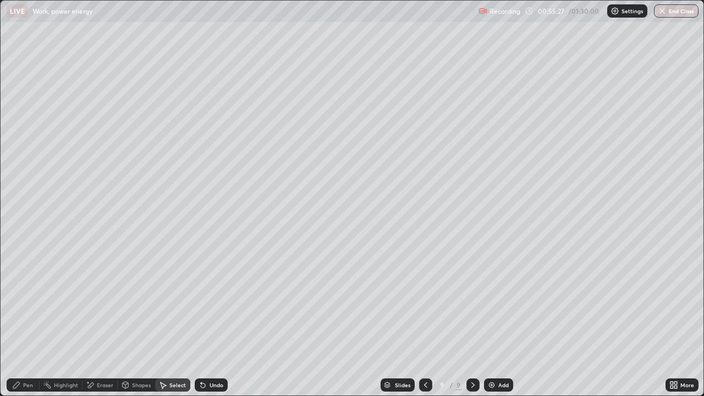
click at [25, 321] on div "Pen" at bounding box center [28, 384] width 10 height 5
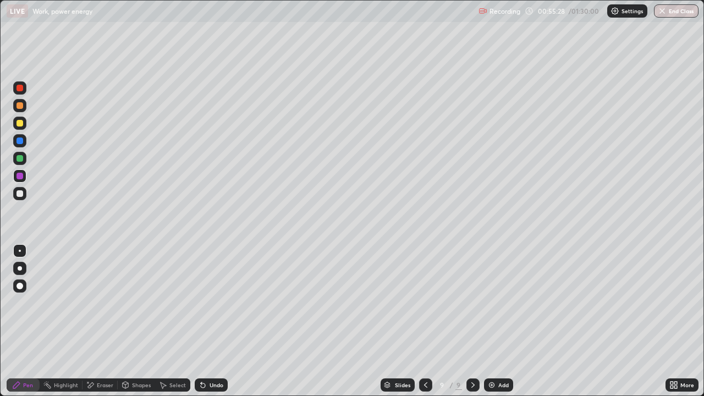
click at [95, 321] on div "Eraser" at bounding box center [99, 384] width 35 height 13
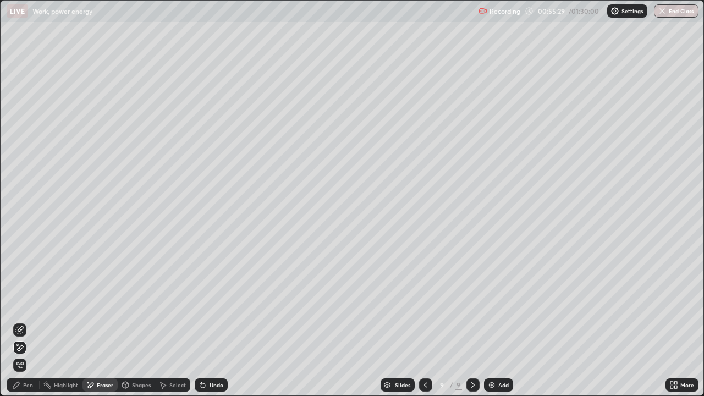
click at [18, 321] on icon at bounding box center [19, 329] width 9 height 9
click at [21, 321] on div "Pen" at bounding box center [23, 384] width 33 height 13
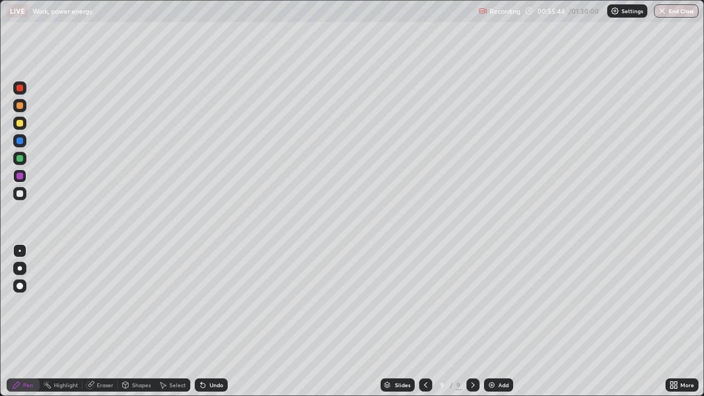
click at [108, 321] on div "Eraser" at bounding box center [105, 384] width 16 height 5
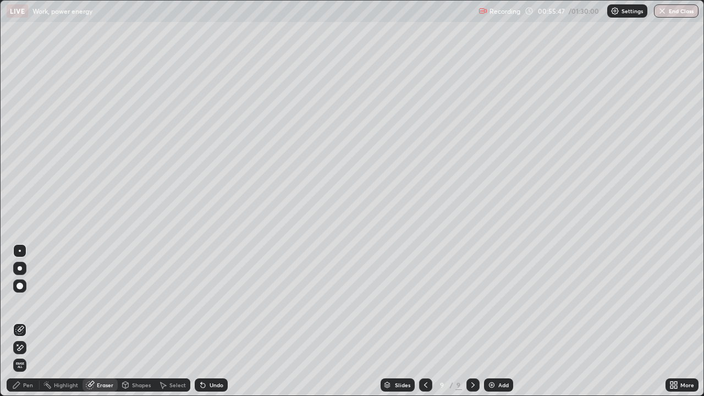
click at [24, 321] on div "Pen" at bounding box center [28, 384] width 10 height 5
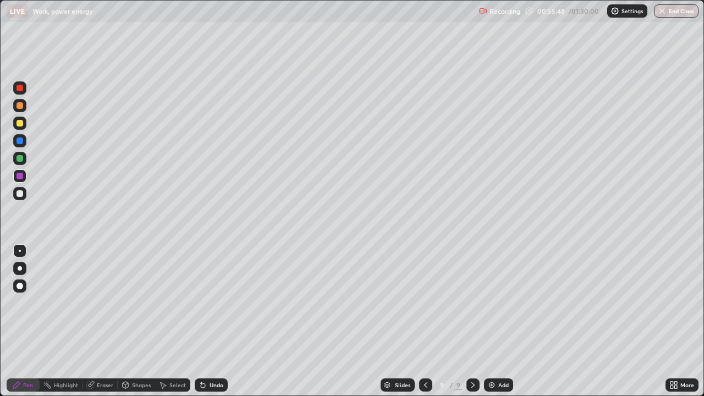
click at [20, 176] on div at bounding box center [19, 176] width 7 height 7
click at [20, 118] on div at bounding box center [19, 123] width 13 height 13
click at [99, 321] on div "Eraser" at bounding box center [105, 384] width 16 height 5
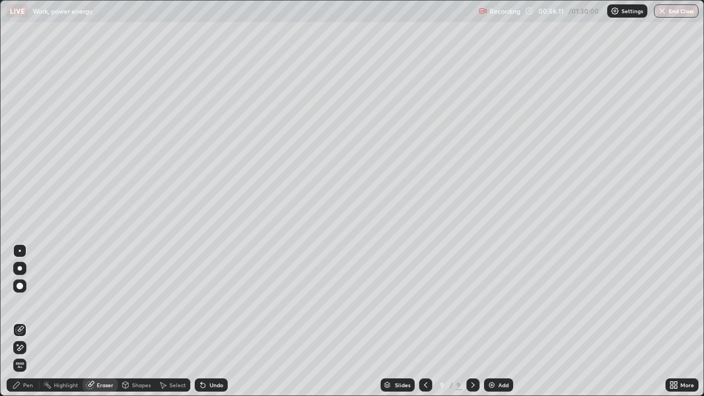
click at [25, 321] on div "Pen" at bounding box center [28, 384] width 10 height 5
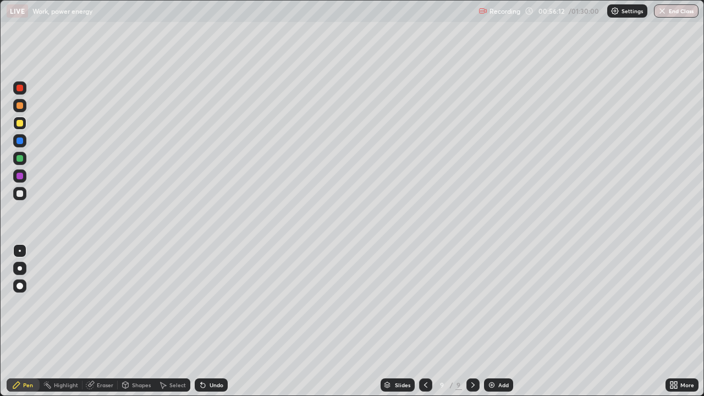
click at [20, 124] on div at bounding box center [19, 123] width 7 height 7
click at [212, 321] on div "Undo" at bounding box center [216, 384] width 14 height 5
click at [20, 193] on div at bounding box center [19, 193] width 7 height 7
click at [212, 321] on div "Undo" at bounding box center [216, 384] width 14 height 5
click at [213, 321] on div "Undo" at bounding box center [216, 384] width 14 height 5
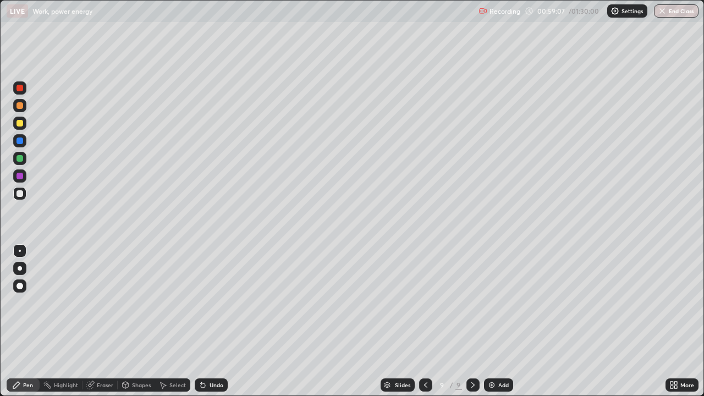
click at [212, 321] on div "Undo" at bounding box center [216, 384] width 14 height 5
click at [105, 321] on div "Eraser" at bounding box center [105, 384] width 16 height 5
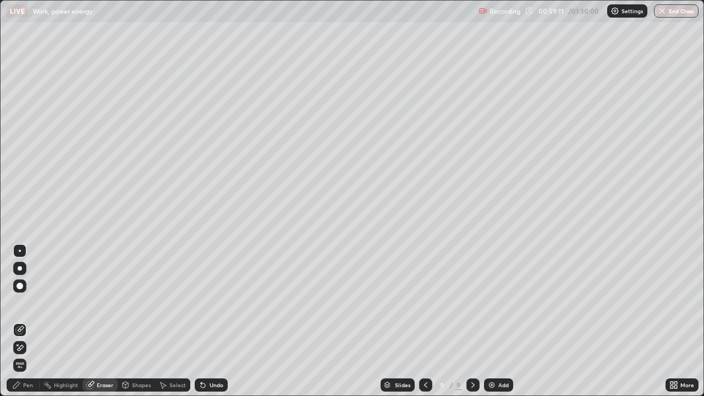
click at [33, 321] on div "Pen" at bounding box center [23, 384] width 33 height 13
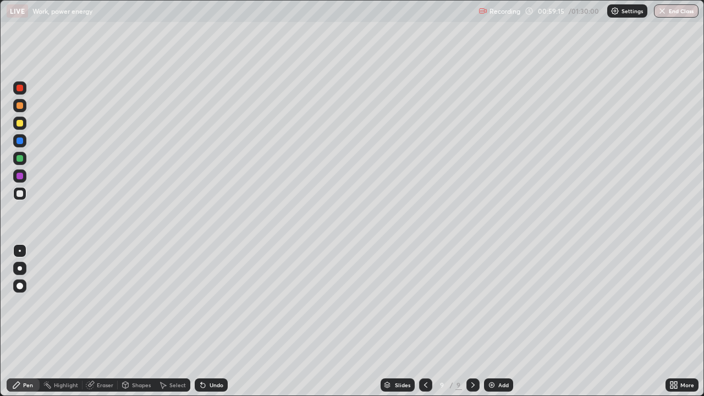
click at [20, 176] on div at bounding box center [19, 176] width 7 height 7
click at [22, 157] on div at bounding box center [19, 158] width 7 height 7
click at [216, 321] on div "Undo" at bounding box center [216, 384] width 14 height 5
click at [215, 321] on div "Undo" at bounding box center [216, 384] width 14 height 5
click at [214, 321] on div "Undo" at bounding box center [216, 384] width 14 height 5
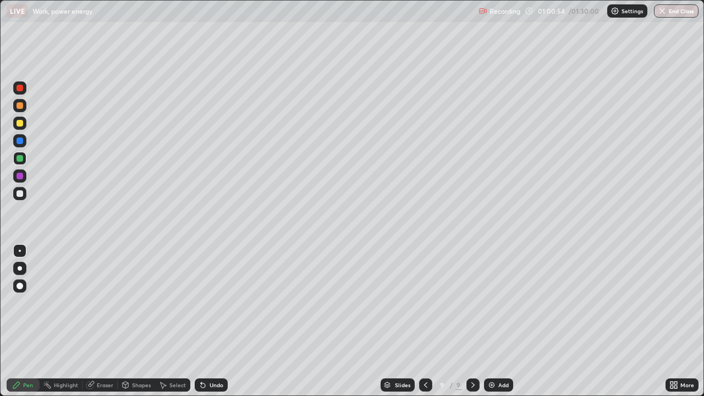
click at [215, 321] on div "Undo" at bounding box center [216, 384] width 14 height 5
click at [104, 321] on div "Eraser" at bounding box center [105, 384] width 16 height 5
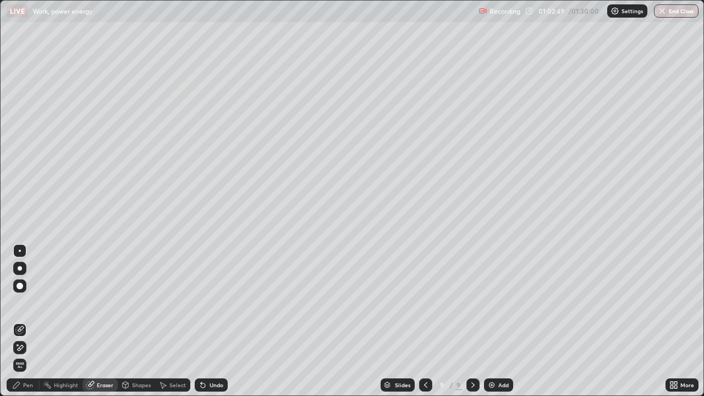
click at [24, 321] on div "Pen" at bounding box center [23, 384] width 33 height 13
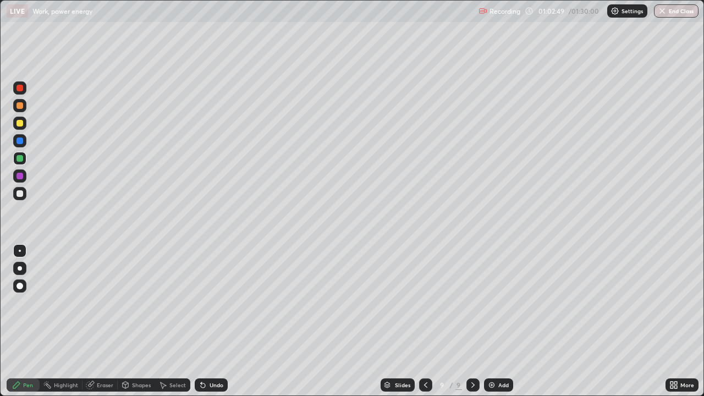
click at [20, 176] on div at bounding box center [19, 176] width 7 height 7
click at [170, 321] on div "Select" at bounding box center [177, 384] width 16 height 5
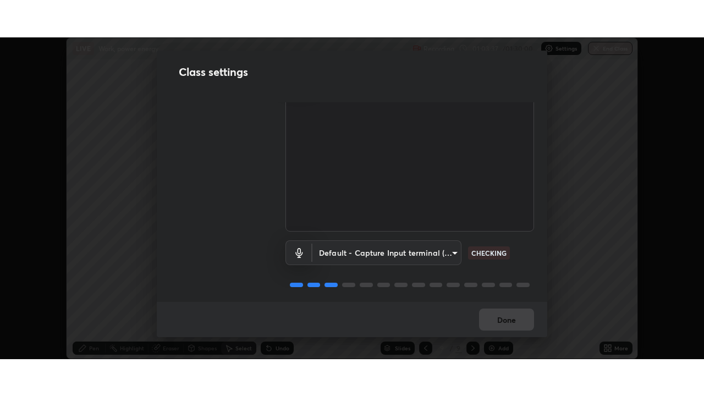
scroll to position [50, 0]
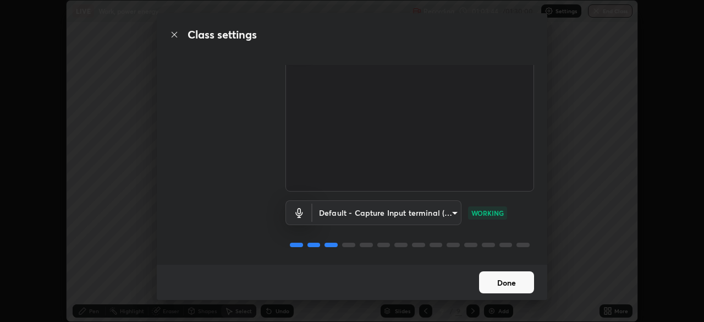
click at [504, 281] on button "Done" at bounding box center [506, 282] width 55 height 22
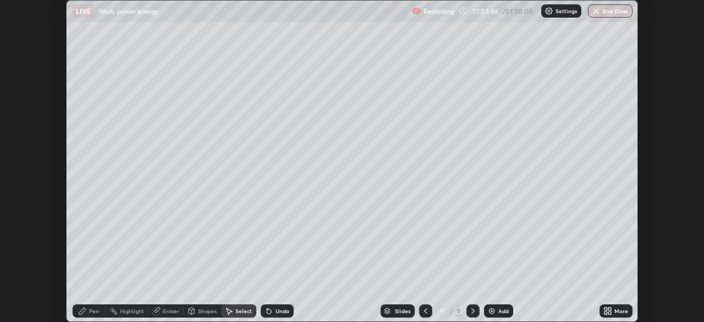
click at [615, 309] on div "More" at bounding box center [621, 310] width 14 height 5
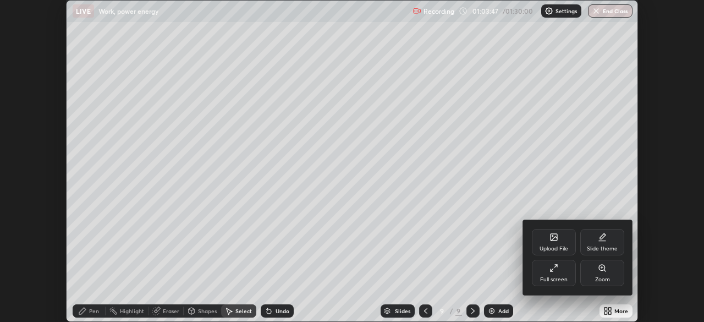
click at [561, 270] on div "Full screen" at bounding box center [554, 272] width 44 height 26
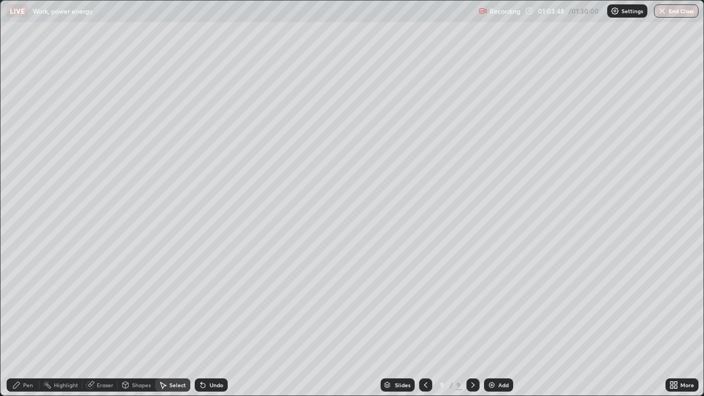
scroll to position [396, 704]
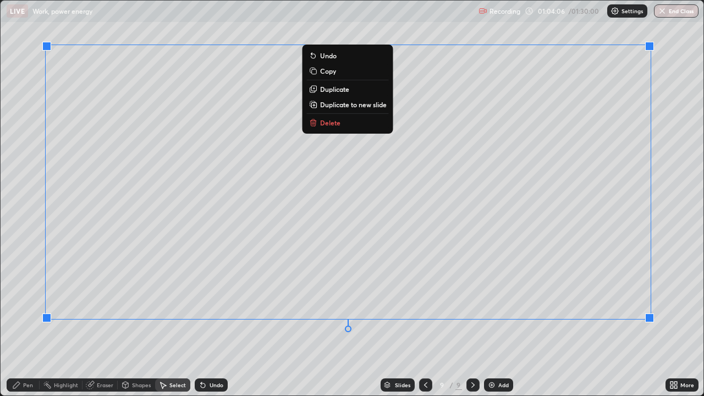
click at [536, 321] on div "0 ° Undo Copy Duplicate Duplicate to new slide Delete" at bounding box center [352, 198] width 703 height 395
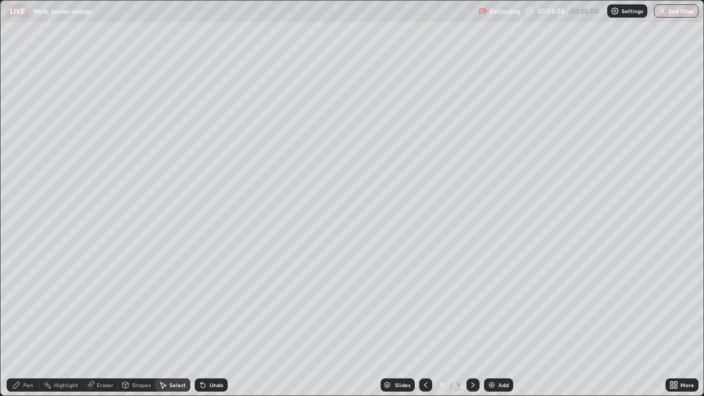
click at [21, 321] on div "Pen" at bounding box center [23, 384] width 33 height 13
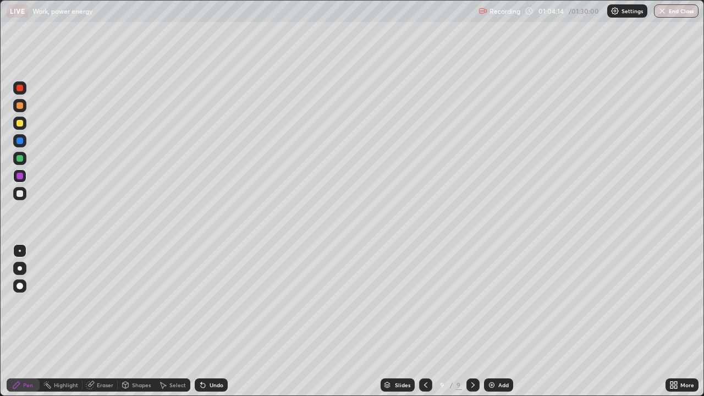
click at [495, 321] on div "Add" at bounding box center [498, 384] width 29 height 13
click at [213, 321] on div "Undo" at bounding box center [216, 384] width 14 height 5
click at [212, 321] on div "Undo" at bounding box center [216, 384] width 14 height 5
click at [206, 321] on div "Undo" at bounding box center [211, 384] width 33 height 13
click at [207, 321] on div "Undo" at bounding box center [211, 384] width 33 height 13
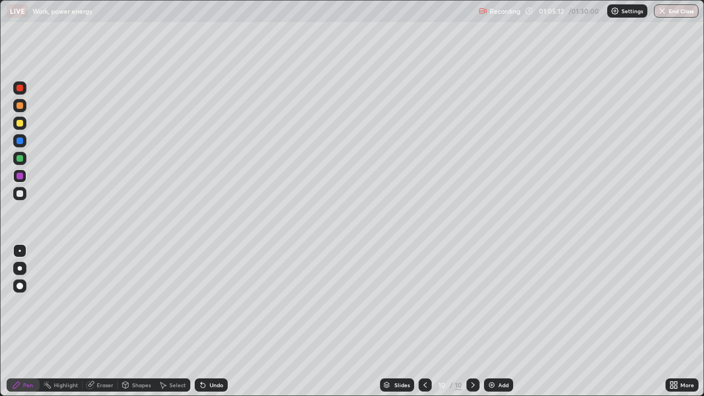
click at [20, 126] on div at bounding box center [19, 123] width 7 height 7
click at [19, 178] on div at bounding box center [19, 176] width 7 height 7
click at [202, 321] on icon at bounding box center [203, 385] width 4 height 4
click at [411, 321] on div "Slides" at bounding box center [397, 384] width 34 height 13
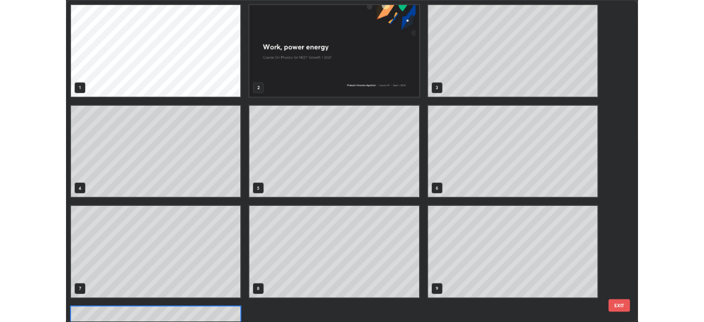
scroll to position [391, 697]
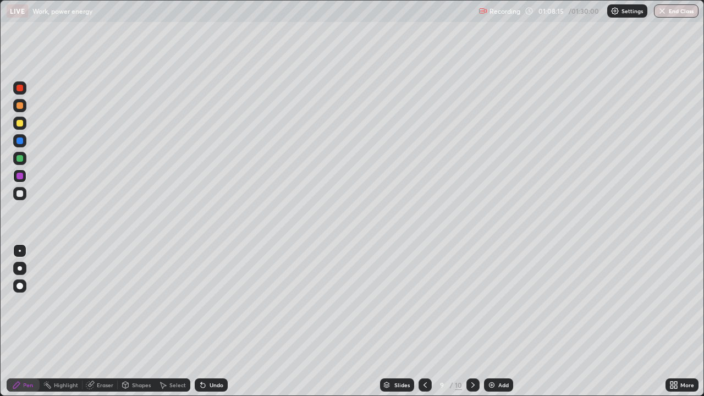
click at [424, 321] on icon at bounding box center [425, 384] width 9 height 9
click at [468, 321] on div at bounding box center [472, 384] width 13 height 13
click at [470, 321] on icon at bounding box center [472, 384] width 9 height 9
click at [494, 321] on img at bounding box center [491, 384] width 9 height 9
click at [106, 321] on div "Eraser" at bounding box center [105, 384] width 16 height 5
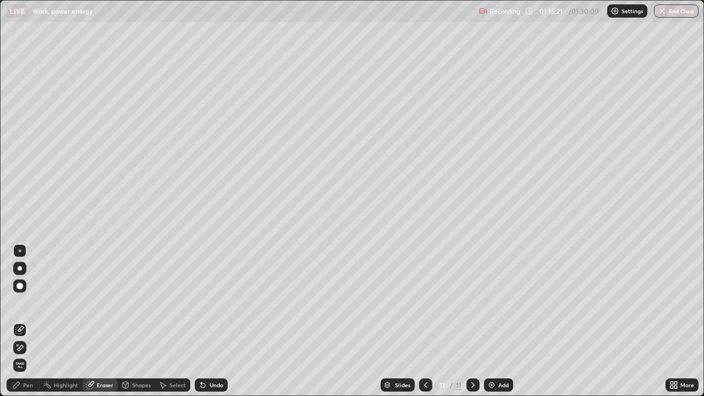
click at [127, 321] on icon at bounding box center [126, 384] width 6 height 7
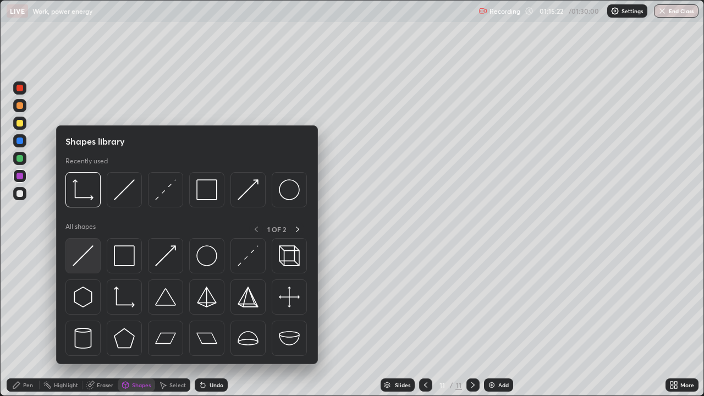
click at [90, 257] on img at bounding box center [83, 255] width 21 height 21
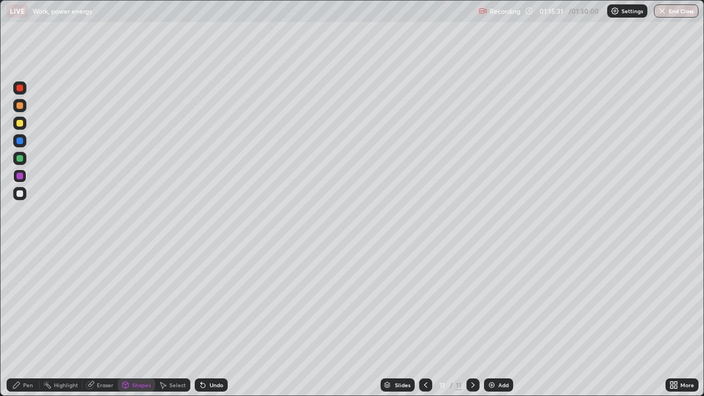
click at [20, 128] on div at bounding box center [19, 123] width 13 height 13
click at [201, 321] on icon at bounding box center [201, 382] width 1 height 1
click at [134, 321] on div "Shapes" at bounding box center [136, 384] width 37 height 13
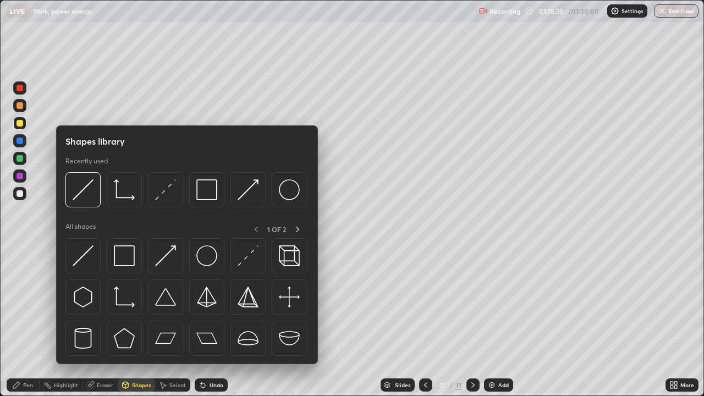
click at [241, 256] on img at bounding box center [247, 255] width 21 height 21
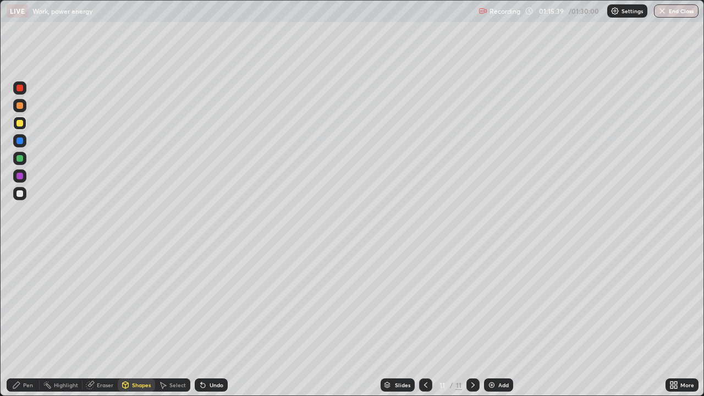
click at [19, 121] on div at bounding box center [19, 123] width 7 height 7
click at [26, 321] on div "Pen" at bounding box center [28, 384] width 10 height 5
click at [22, 157] on div at bounding box center [19, 158] width 7 height 7
click at [215, 321] on div "Undo" at bounding box center [211, 384] width 33 height 13
click at [214, 321] on div "Undo" at bounding box center [216, 384] width 14 height 5
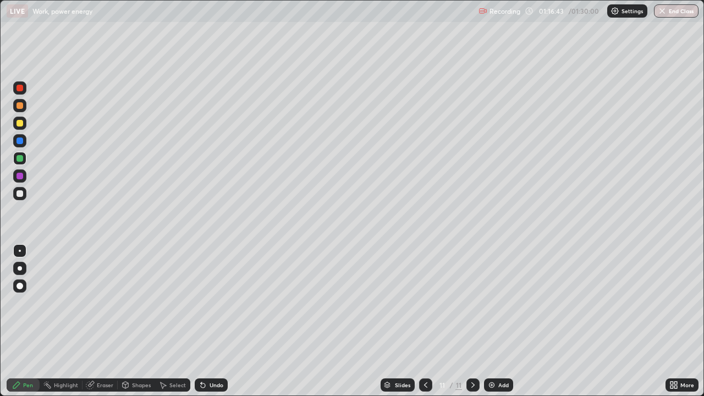
click at [216, 321] on div "Undo" at bounding box center [216, 384] width 14 height 5
click at [96, 321] on div "Eraser" at bounding box center [99, 384] width 35 height 13
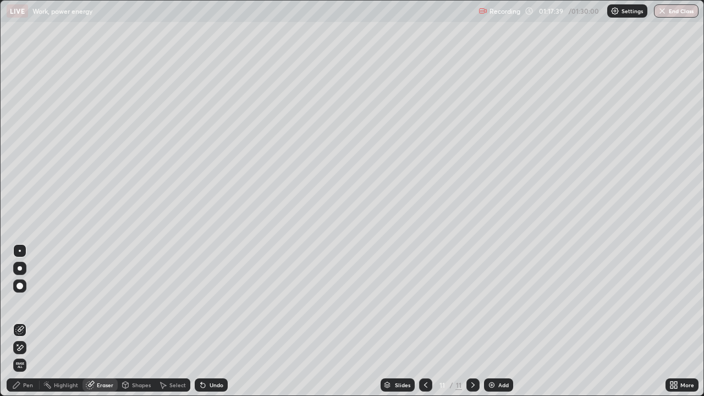
click at [17, 321] on icon at bounding box center [16, 384] width 7 height 7
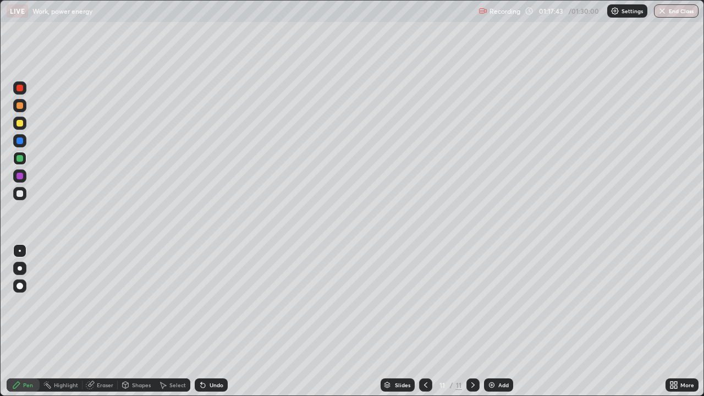
click at [100, 321] on div "Eraser" at bounding box center [99, 384] width 35 height 13
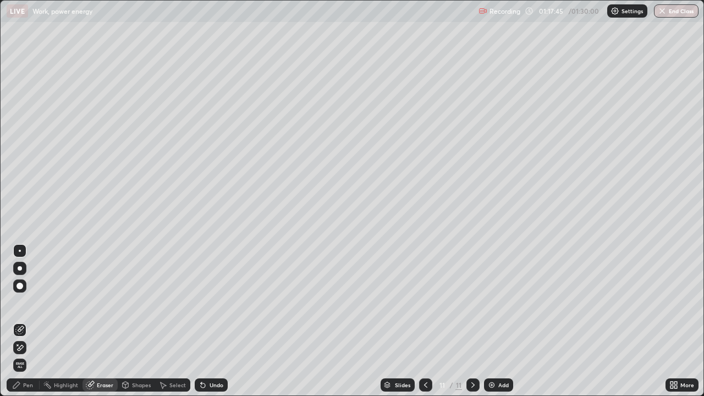
click at [19, 321] on icon at bounding box center [16, 384] width 9 height 9
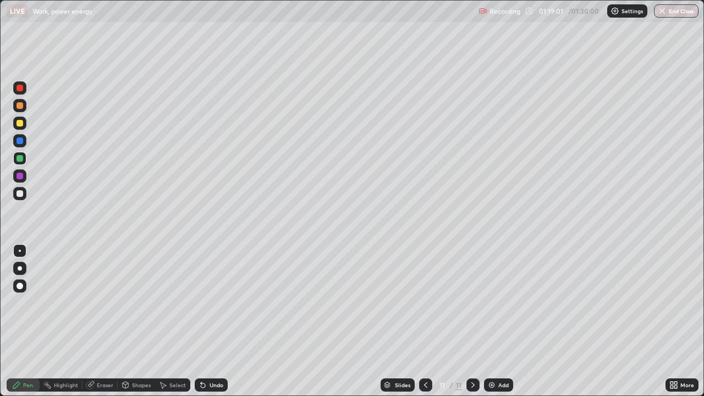
click at [105, 321] on div "Eraser" at bounding box center [105, 384] width 16 height 5
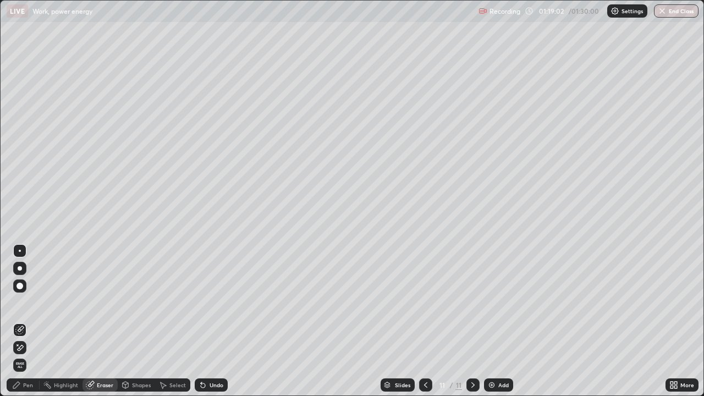
click at [21, 321] on icon at bounding box center [21, 347] width 6 height 5
click at [21, 321] on div "Pen" at bounding box center [23, 384] width 33 height 13
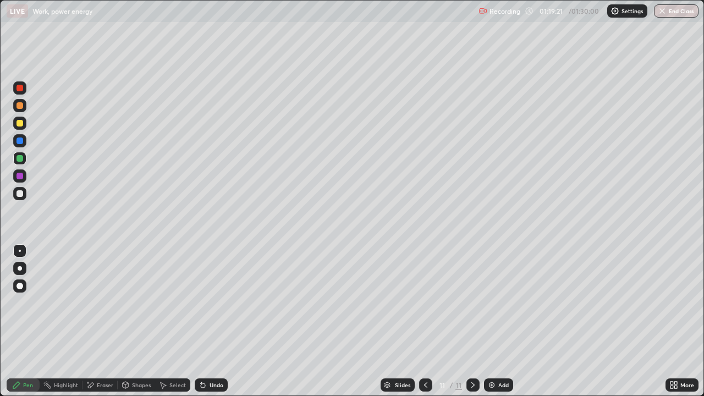
click at [18, 123] on div at bounding box center [19, 123] width 7 height 7
click at [20, 171] on div at bounding box center [19, 175] width 13 height 13
click at [21, 190] on div at bounding box center [19, 193] width 7 height 7
click at [0, 201] on div "Setting up your live class" at bounding box center [352, 198] width 704 height 396
click at [169, 321] on div "Select" at bounding box center [177, 384] width 16 height 5
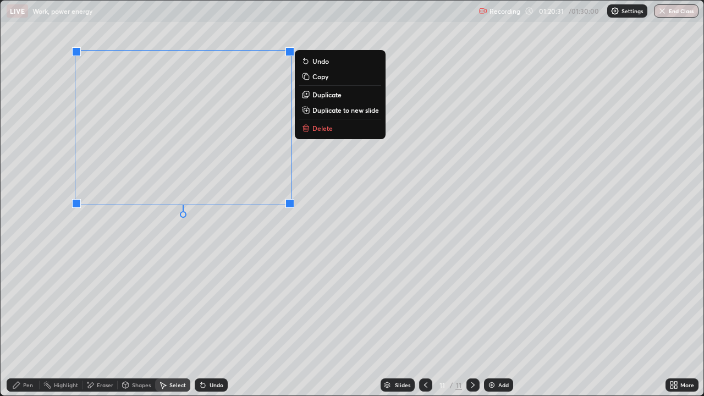
click at [311, 93] on button "Duplicate" at bounding box center [340, 94] width 82 height 13
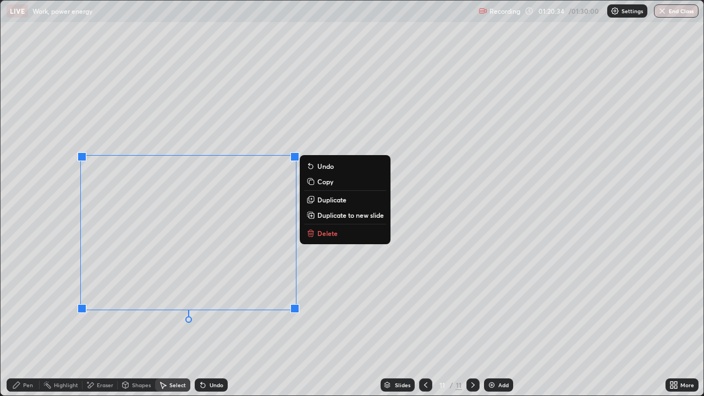
click at [341, 274] on div "0 ° Undo Copy Duplicate Duplicate to new slide Delete" at bounding box center [352, 198] width 703 height 395
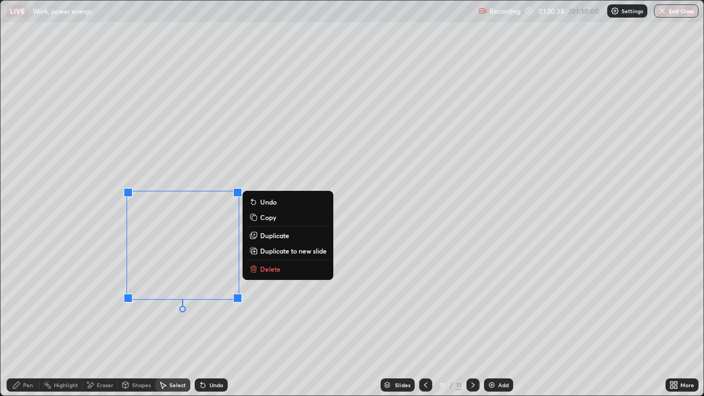
click at [257, 297] on div "0 ° Undo Copy Duplicate Duplicate to new slide Delete" at bounding box center [352, 198] width 703 height 395
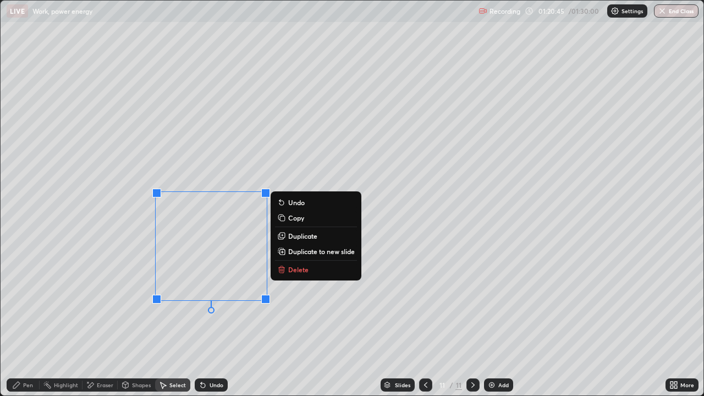
click at [295, 306] on div "0 ° Undo Copy Duplicate Duplicate to new slide Delete" at bounding box center [352, 198] width 703 height 395
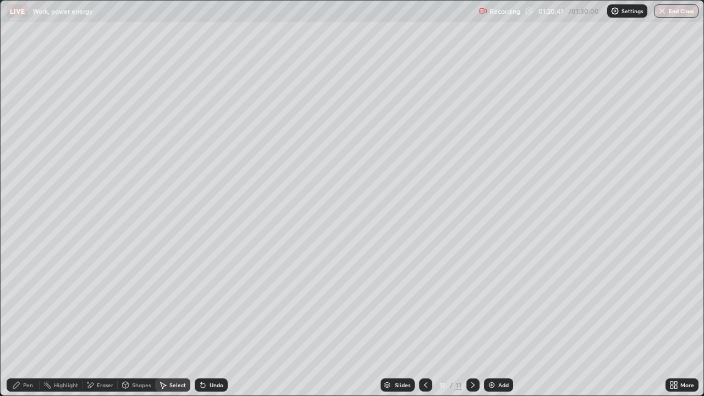
click at [25, 321] on div "Pen" at bounding box center [23, 384] width 33 height 13
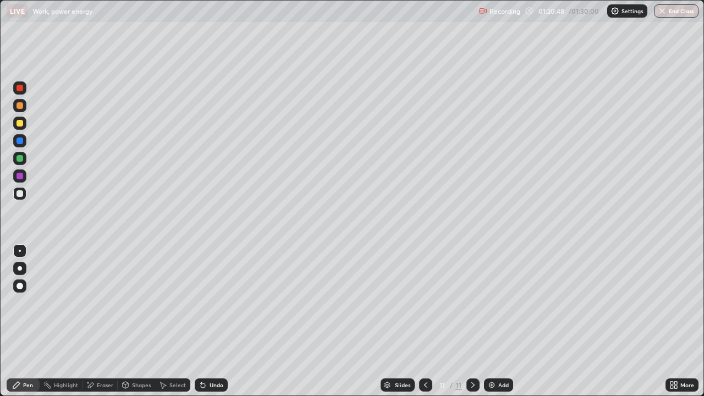
click at [104, 321] on div "Eraser" at bounding box center [105, 384] width 16 height 5
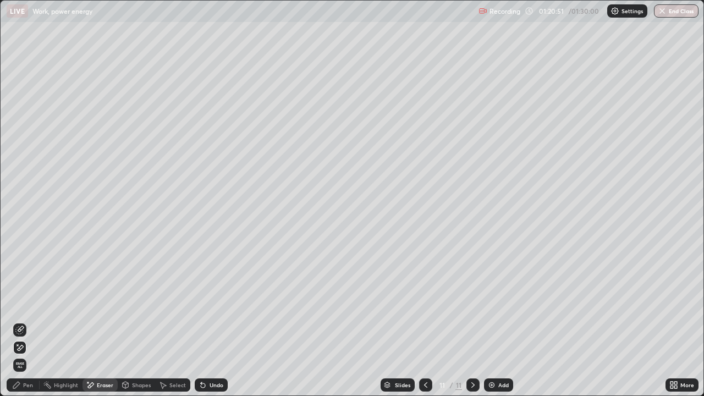
click at [214, 321] on div "Undo" at bounding box center [211, 384] width 33 height 13
click at [26, 321] on div "Pen" at bounding box center [28, 384] width 10 height 5
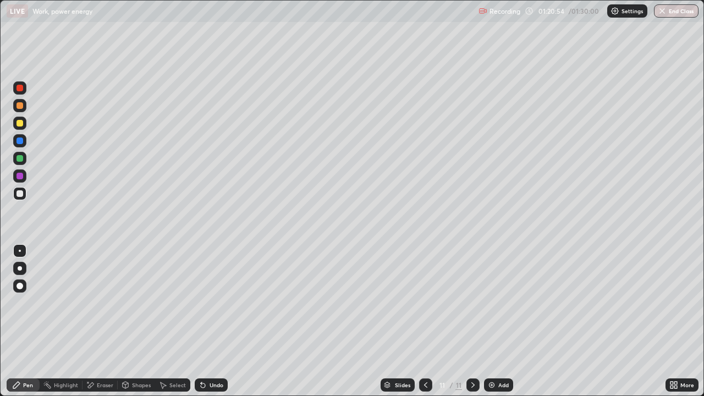
click at [97, 321] on div "Eraser" at bounding box center [105, 384] width 16 height 5
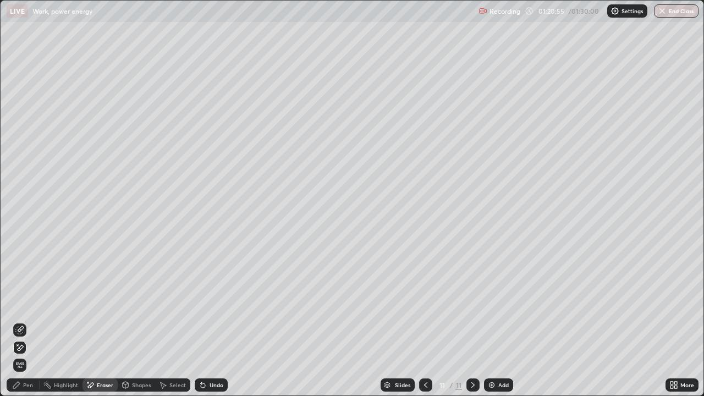
click at [21, 321] on icon at bounding box center [19, 329] width 9 height 9
click at [24, 321] on div "Pen" at bounding box center [28, 384] width 10 height 5
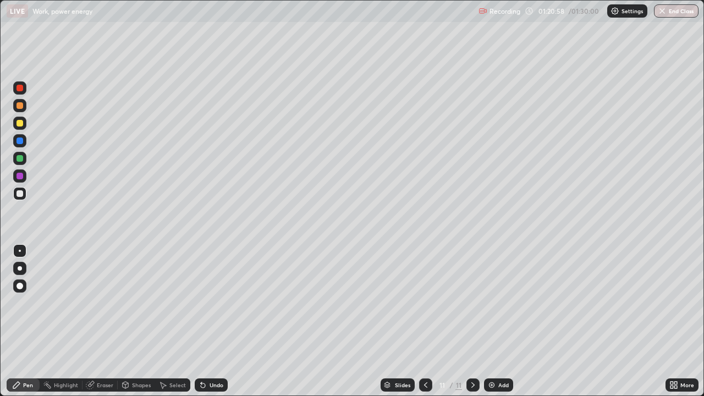
click at [19, 125] on div at bounding box center [19, 123] width 7 height 7
click at [21, 159] on div at bounding box center [19, 158] width 7 height 7
click at [101, 321] on div "Eraser" at bounding box center [105, 384] width 16 height 5
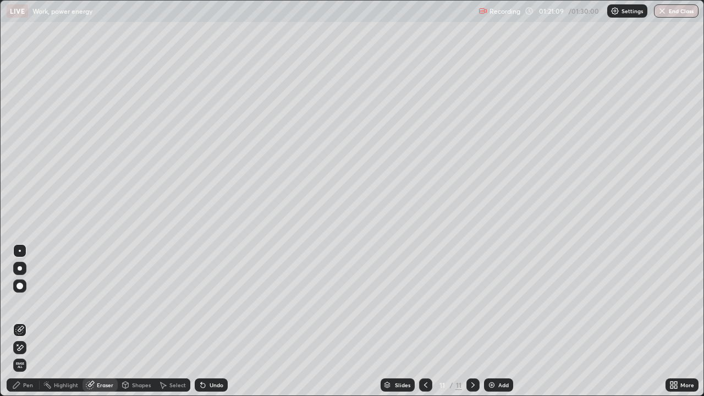
click at [23, 321] on div "Pen" at bounding box center [28, 384] width 10 height 5
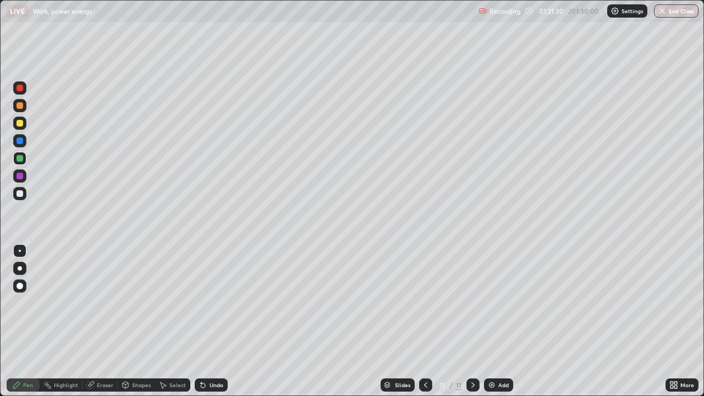
click at [65, 321] on div "Highlight" at bounding box center [61, 384] width 43 height 13
click at [97, 321] on div "Eraser" at bounding box center [99, 384] width 35 height 13
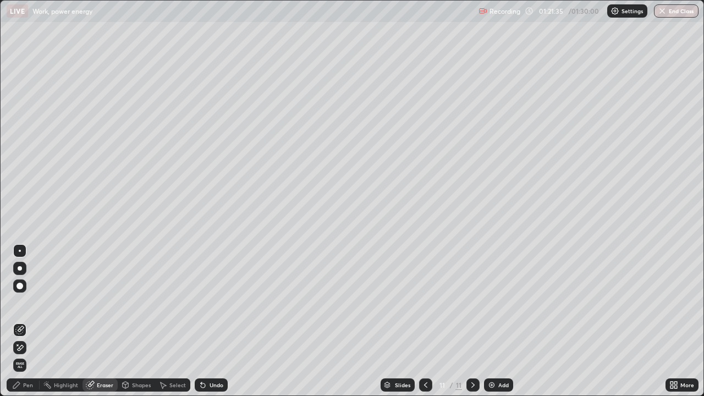
click at [21, 321] on div "Pen" at bounding box center [23, 384] width 33 height 13
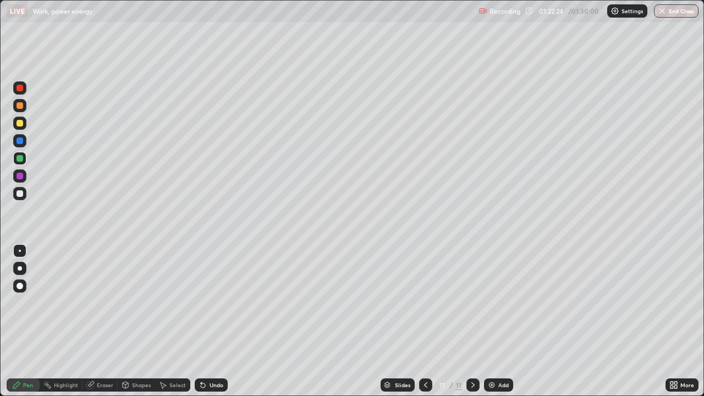
click at [215, 321] on div "Undo" at bounding box center [216, 384] width 14 height 5
click at [138, 321] on div "Shapes" at bounding box center [141, 384] width 19 height 5
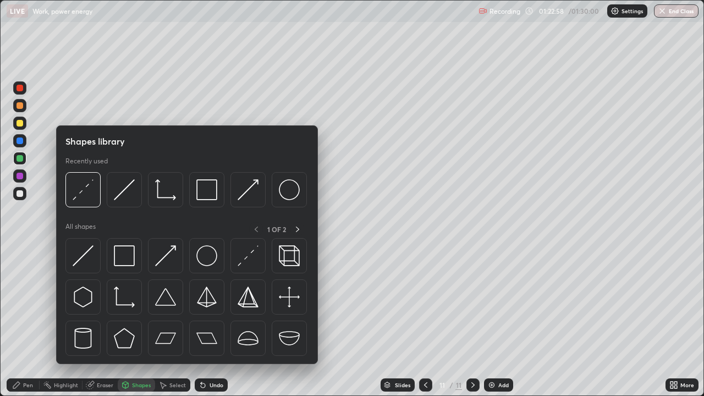
click at [106, 321] on div "Eraser" at bounding box center [105, 384] width 16 height 5
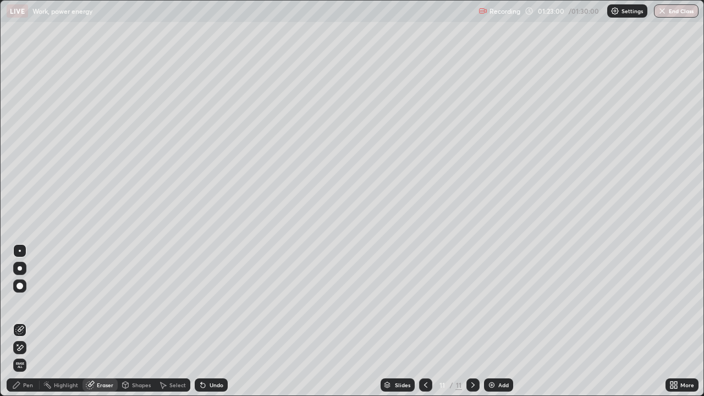
click at [18, 321] on icon at bounding box center [16, 384] width 9 height 9
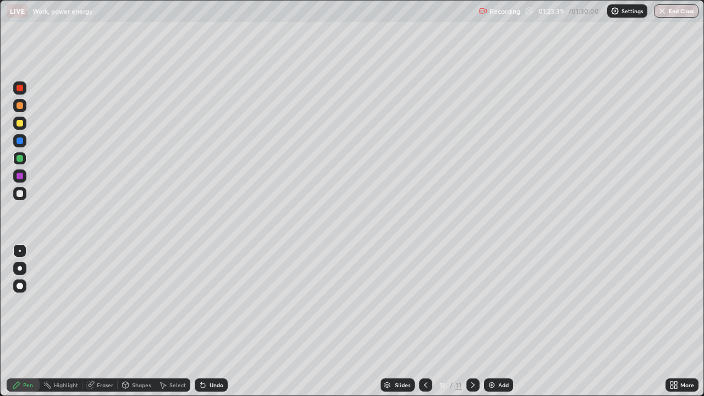
click at [208, 321] on div "Undo" at bounding box center [211, 384] width 33 height 13
click at [214, 321] on div "Undo" at bounding box center [211, 384] width 33 height 13
click at [215, 321] on div "Undo" at bounding box center [211, 384] width 33 height 13
click at [217, 321] on div "Undo" at bounding box center [211, 384] width 33 height 13
click at [27, 321] on div "Pen" at bounding box center [23, 384] width 33 height 13
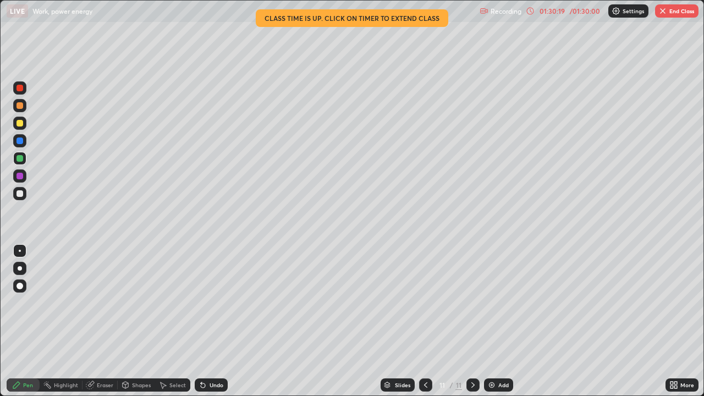
click at [667, 12] on button "End Class" at bounding box center [676, 10] width 43 height 13
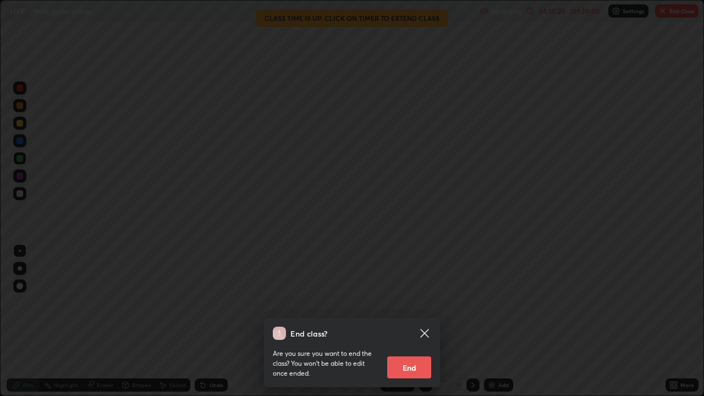
click at [402, 321] on button "End" at bounding box center [409, 367] width 44 height 22
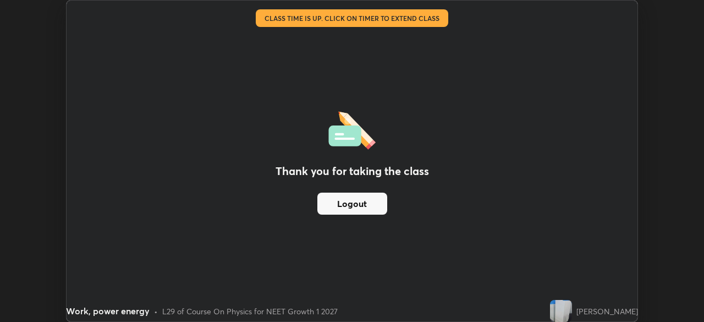
scroll to position [54649, 54267]
